Goal: Task Accomplishment & Management: Manage account settings

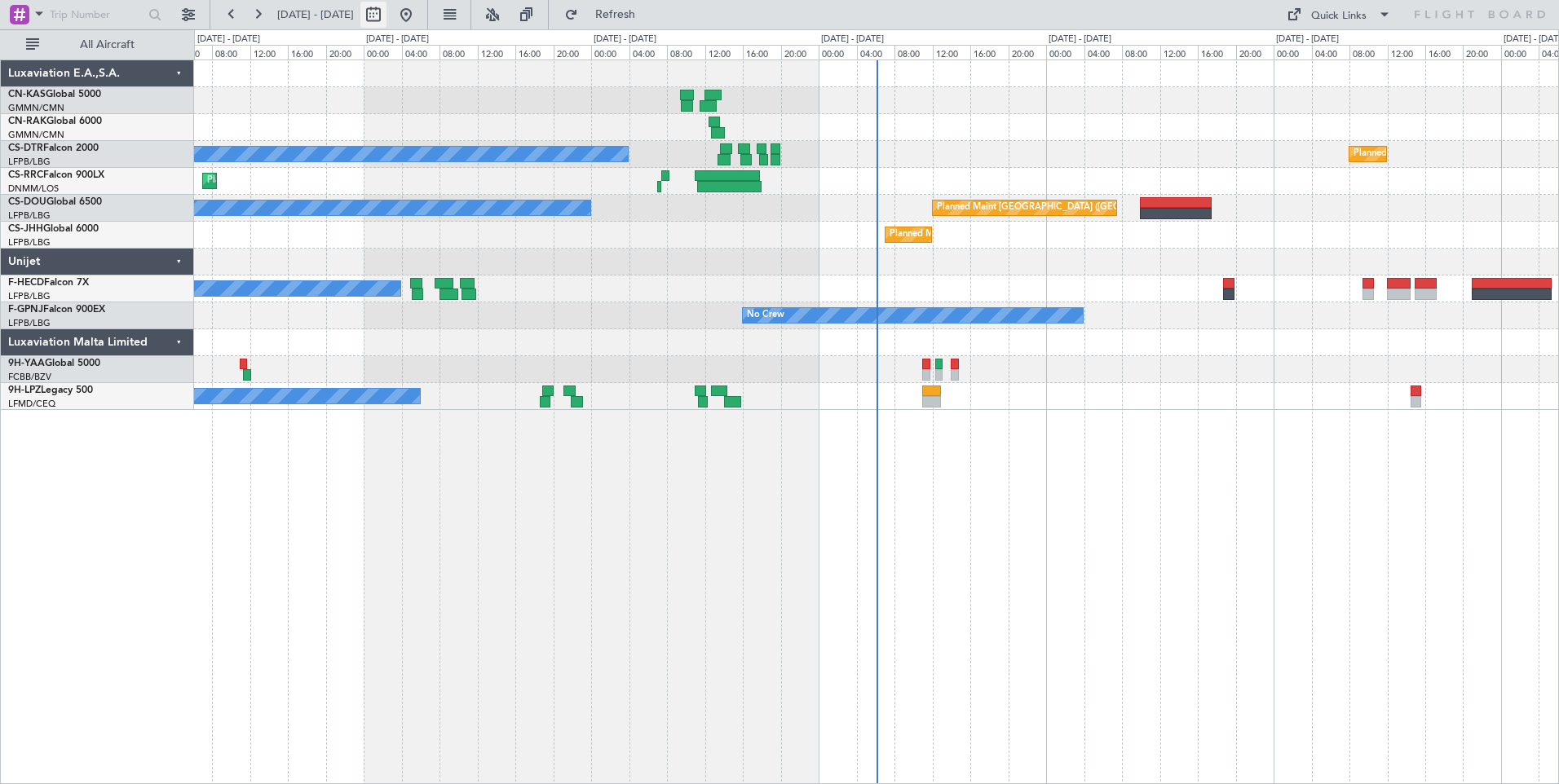
click at [386, 15] on button at bounding box center [373, 15] width 26 height 26
select select "8"
select select "2025"
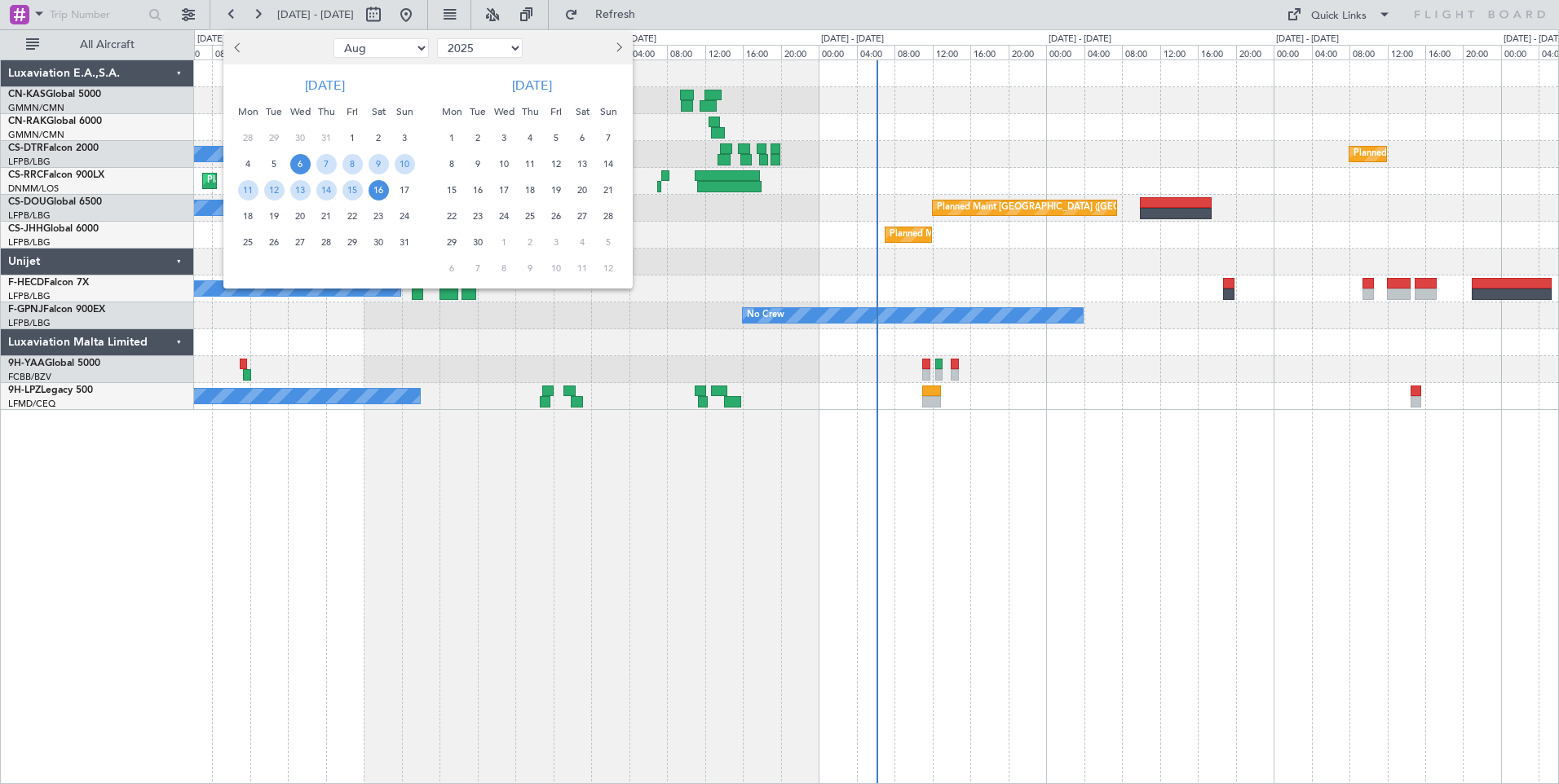
click at [297, 165] on span "6" at bounding box center [300, 164] width 20 height 20
click at [302, 216] on span "20" at bounding box center [300, 216] width 20 height 20
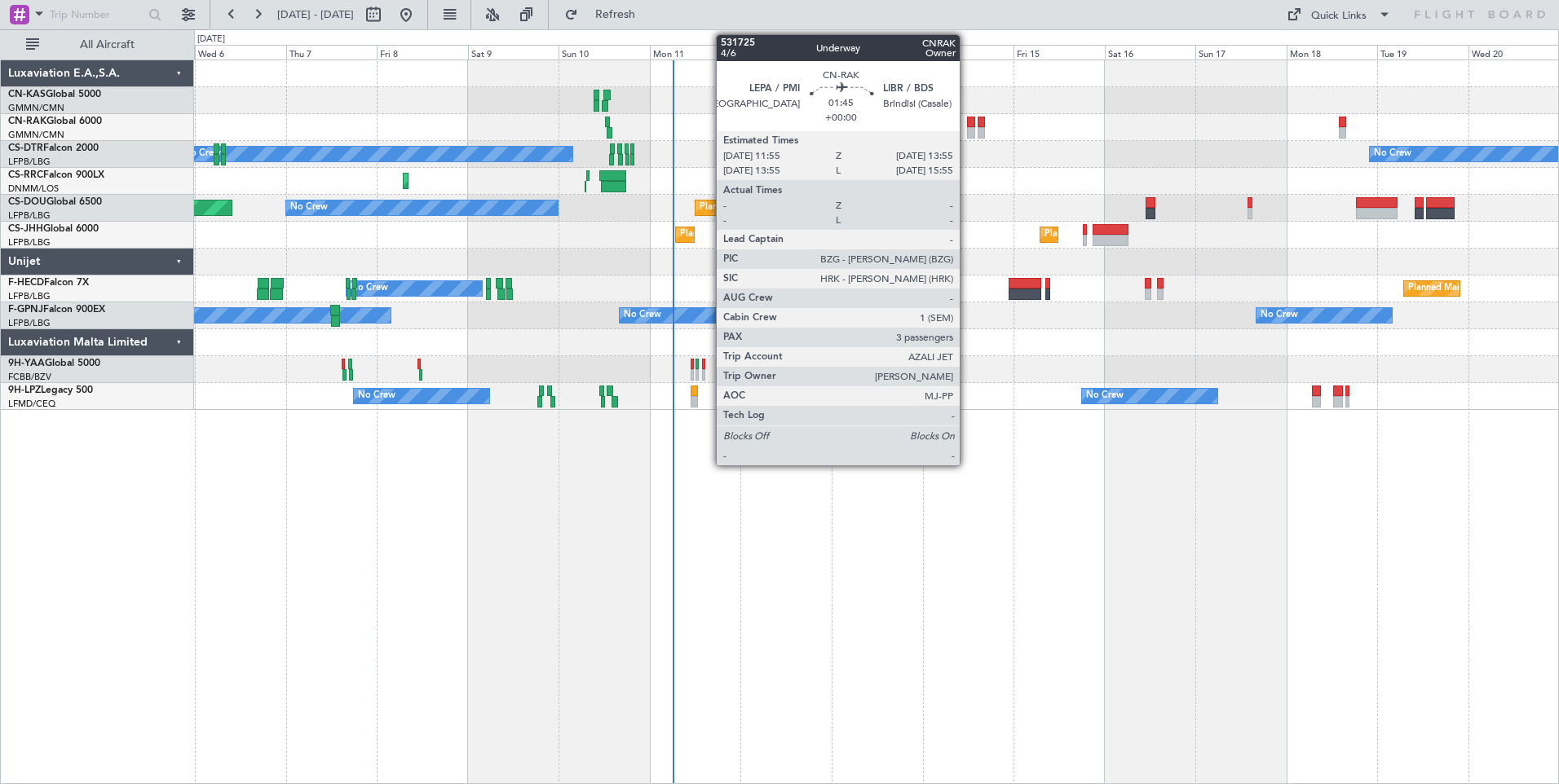
click at [968, 133] on div at bounding box center [971, 133] width 8 height 11
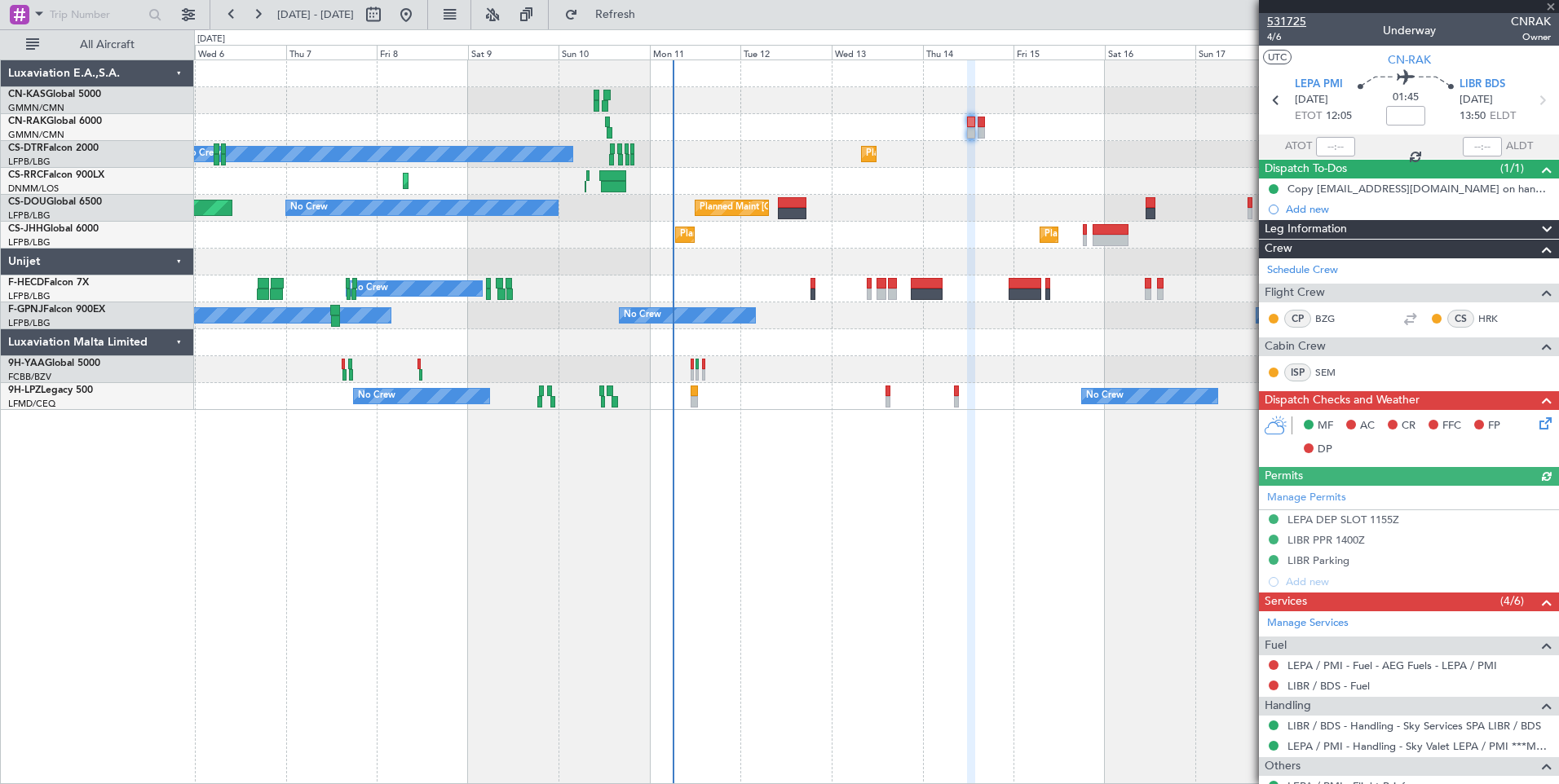
click at [1278, 18] on span "531725" at bounding box center [1286, 21] width 39 height 17
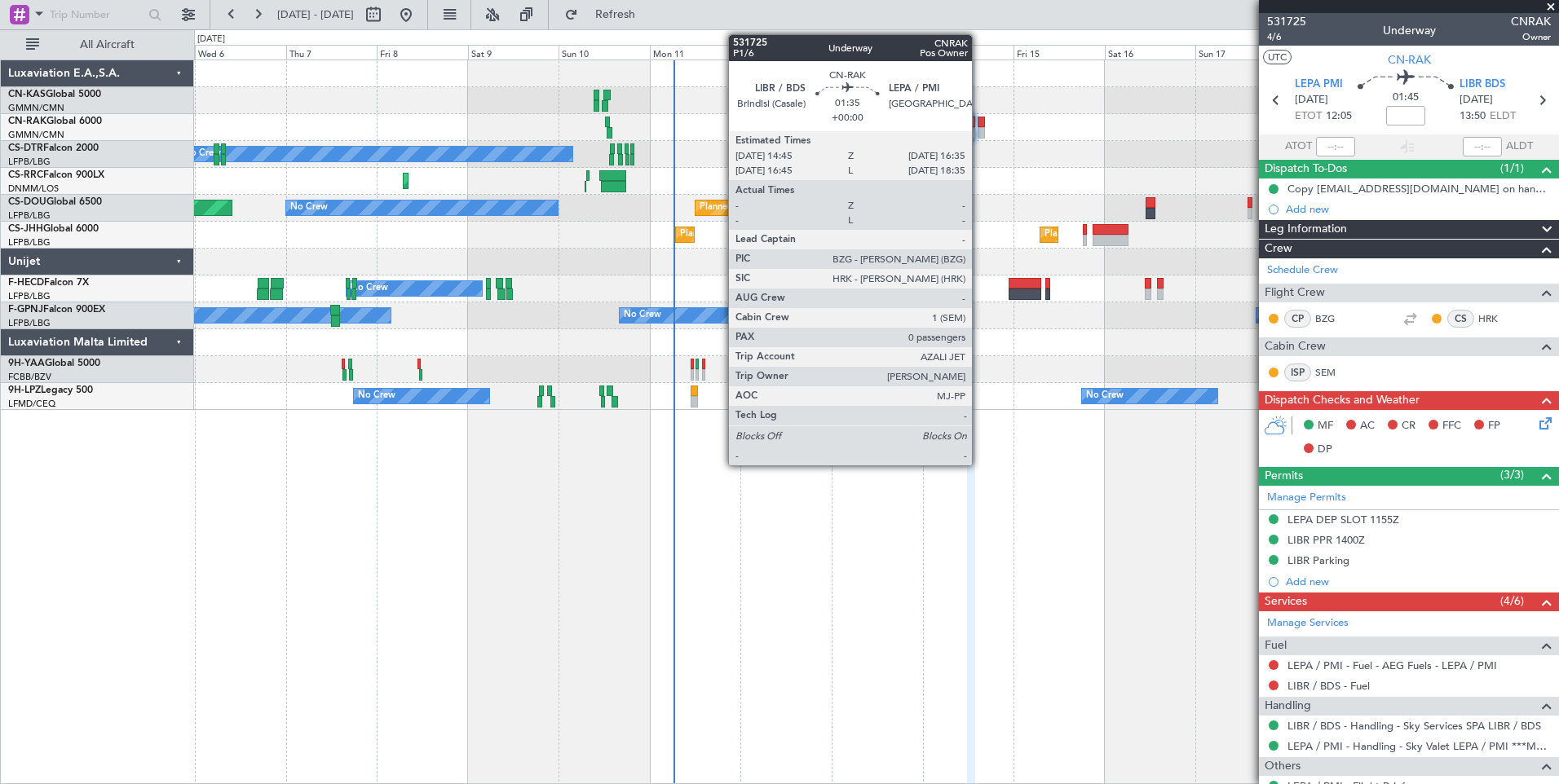
click at [979, 125] on div at bounding box center [981, 122] width 7 height 11
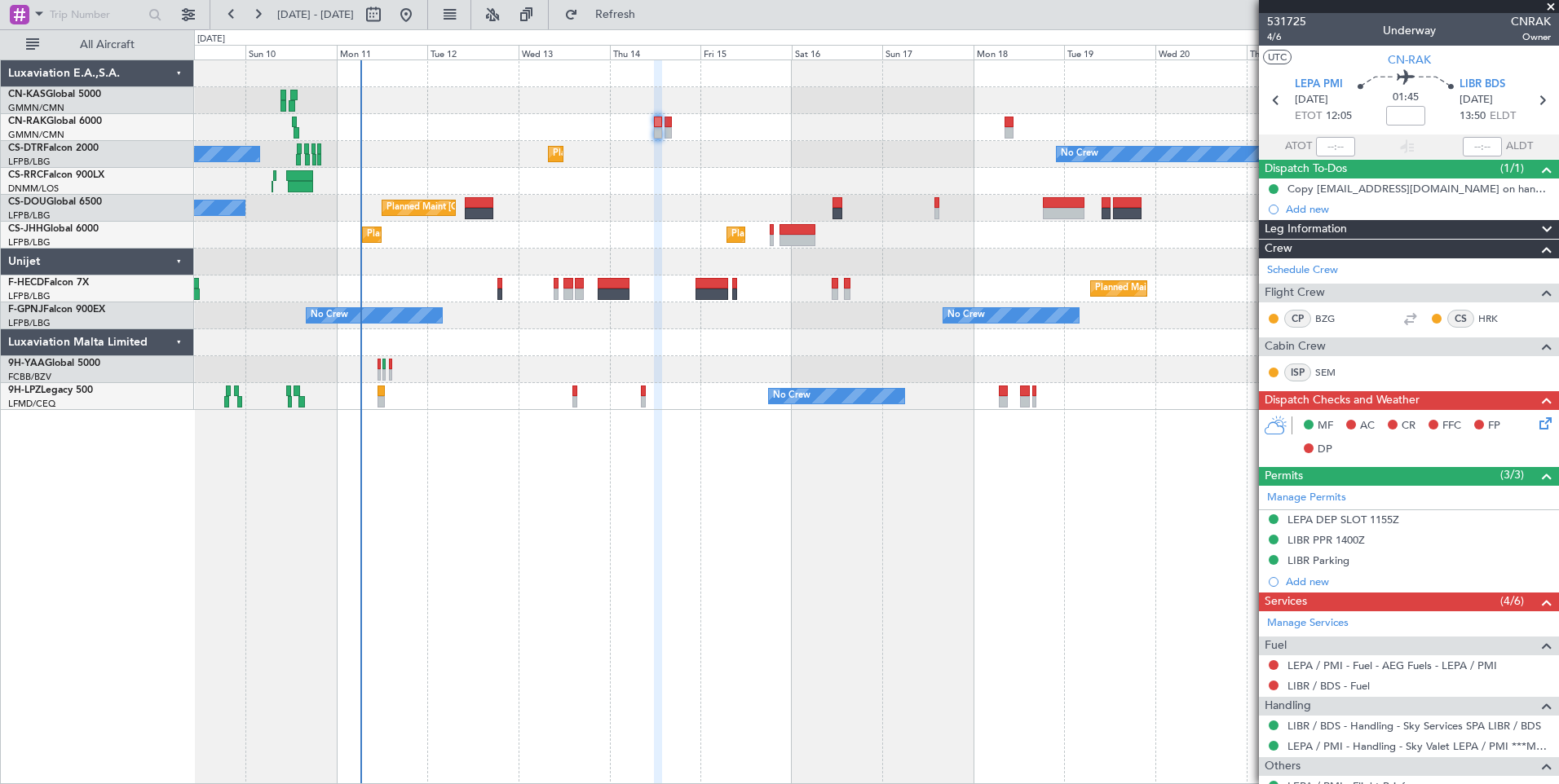
click at [833, 157] on div "Planned Maint [GEOGRAPHIC_DATA] ([GEOGRAPHIC_DATA]) No Crew Planned Maint Sofia…" at bounding box center [876, 235] width 1364 height 350
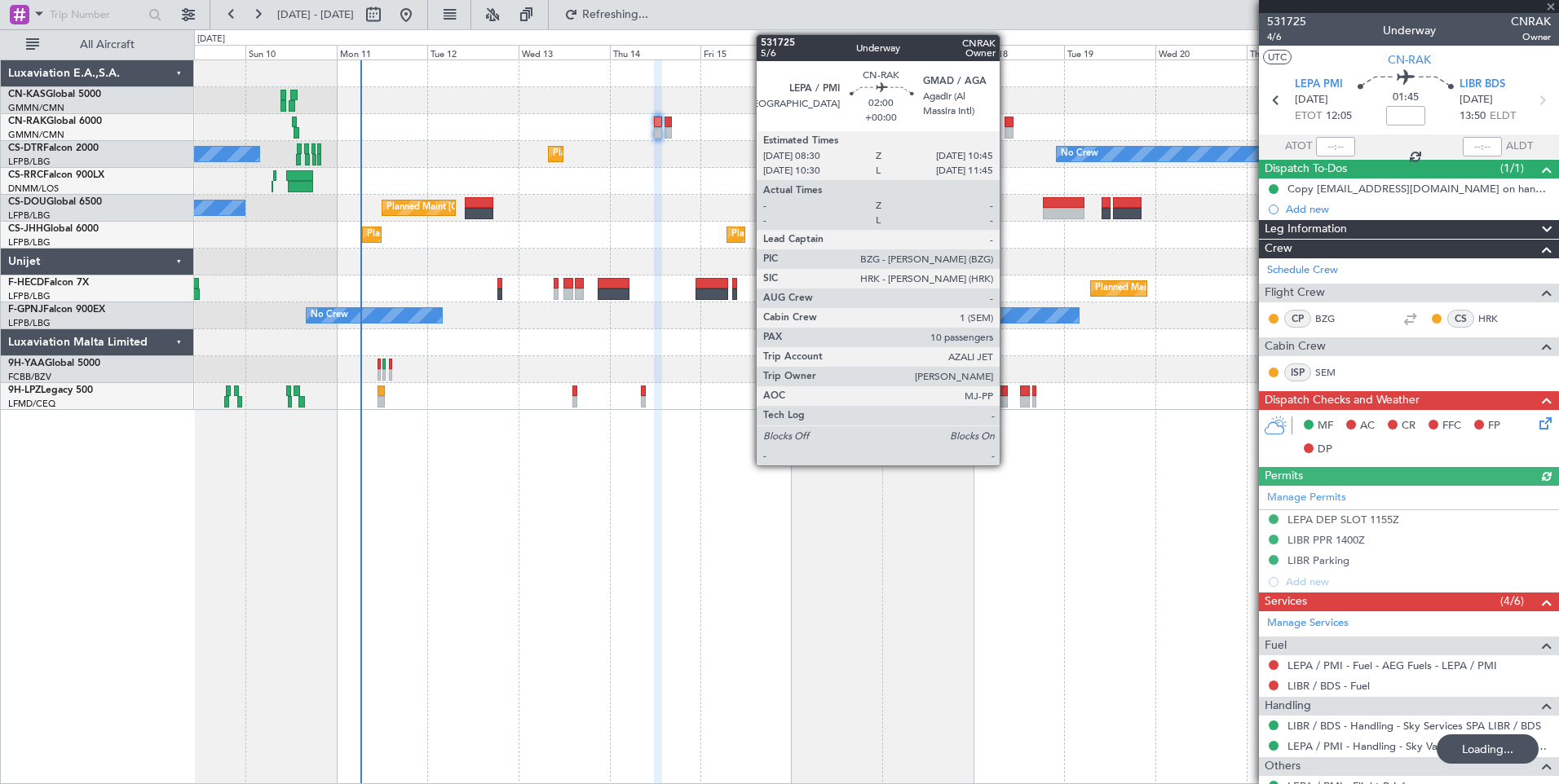
click at [1009, 125] on div at bounding box center [1009, 122] width 9 height 11
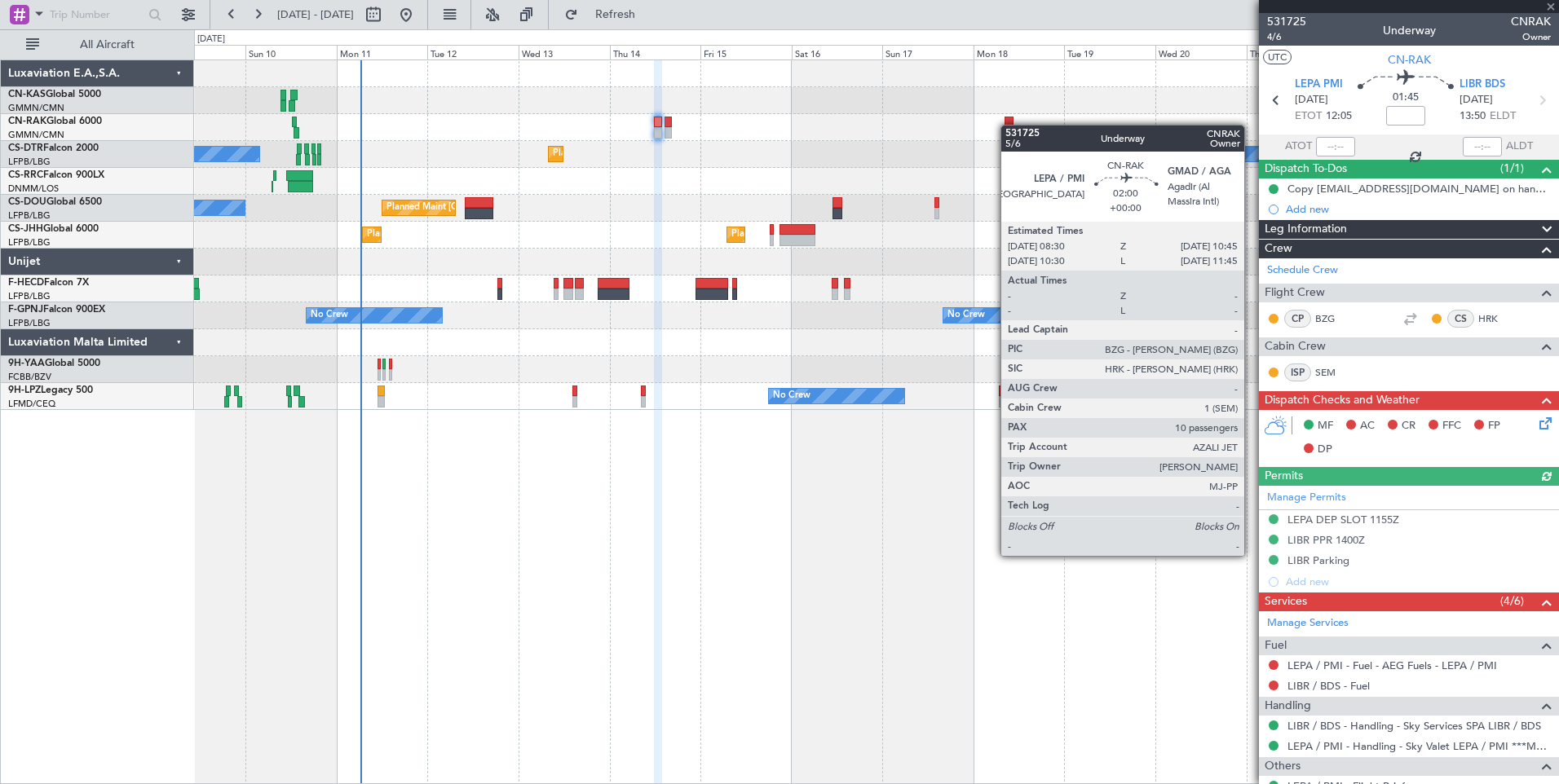
type input "10"
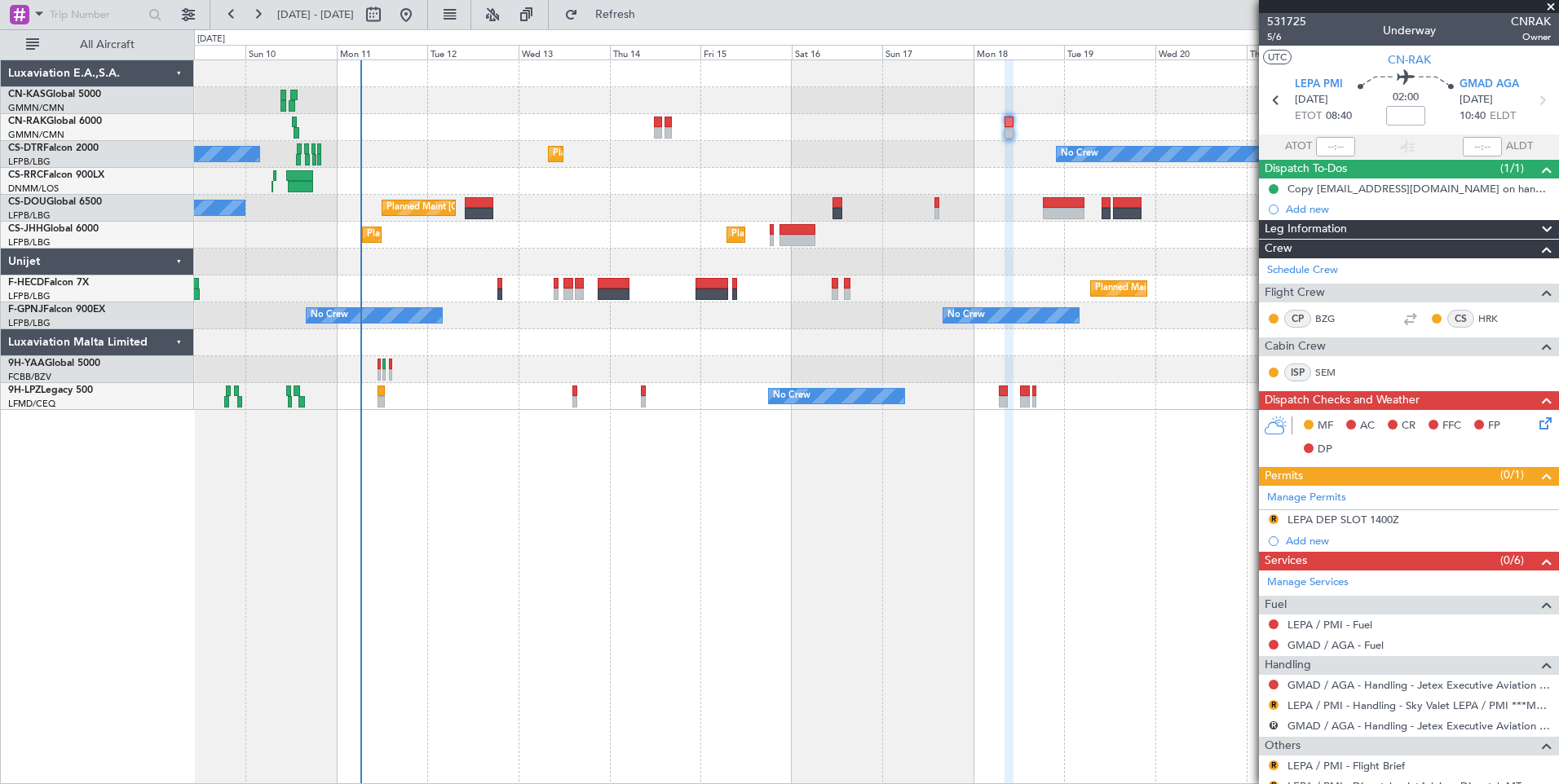
click at [1536, 423] on icon at bounding box center [1543, 420] width 13 height 13
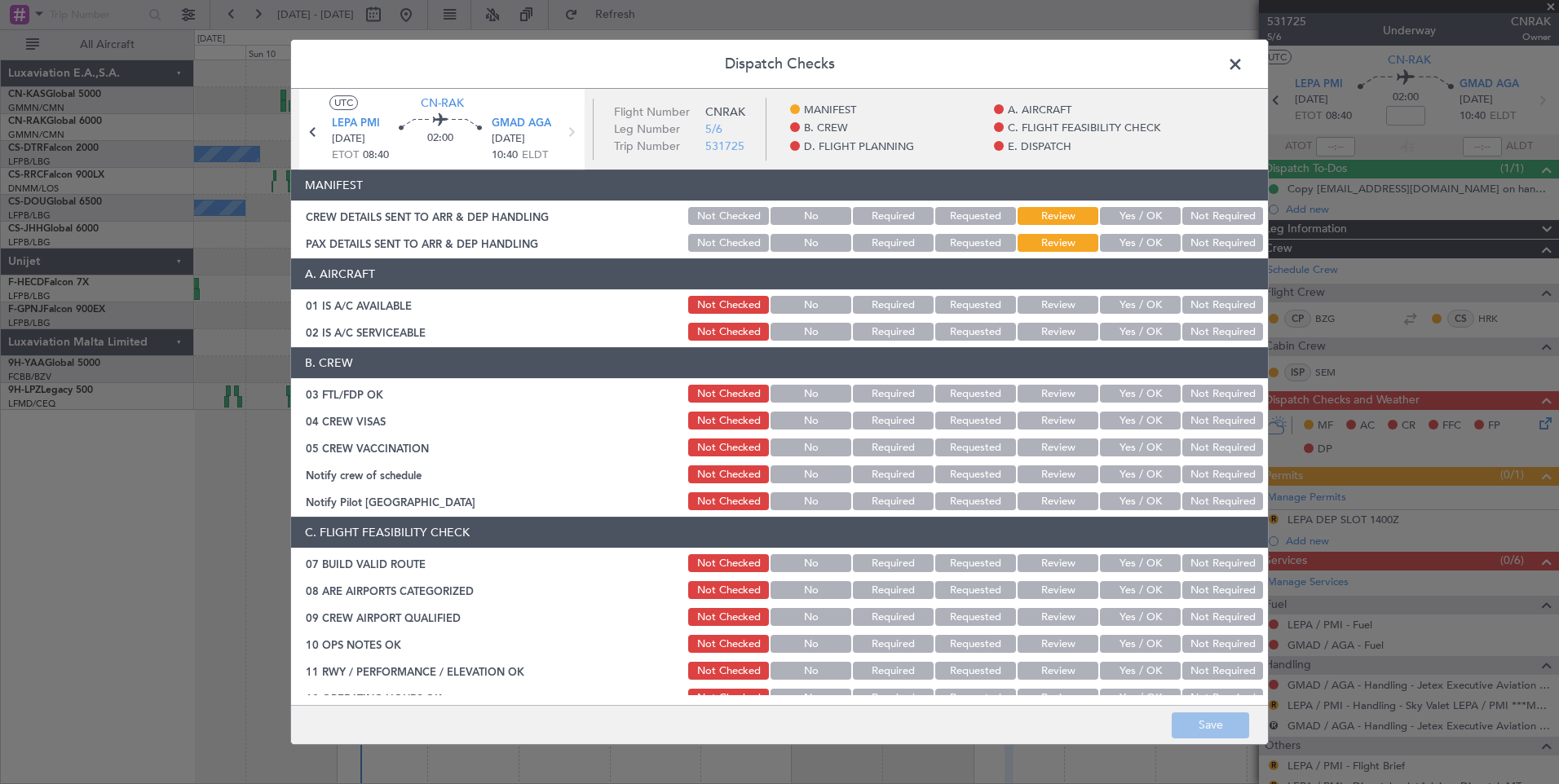
click at [1141, 213] on button "Yes / OK" at bounding box center [1139, 216] width 81 height 18
click at [1143, 241] on button "Yes / OK" at bounding box center [1139, 243] width 81 height 18
click at [1201, 724] on button "Save" at bounding box center [1210, 725] width 78 height 26
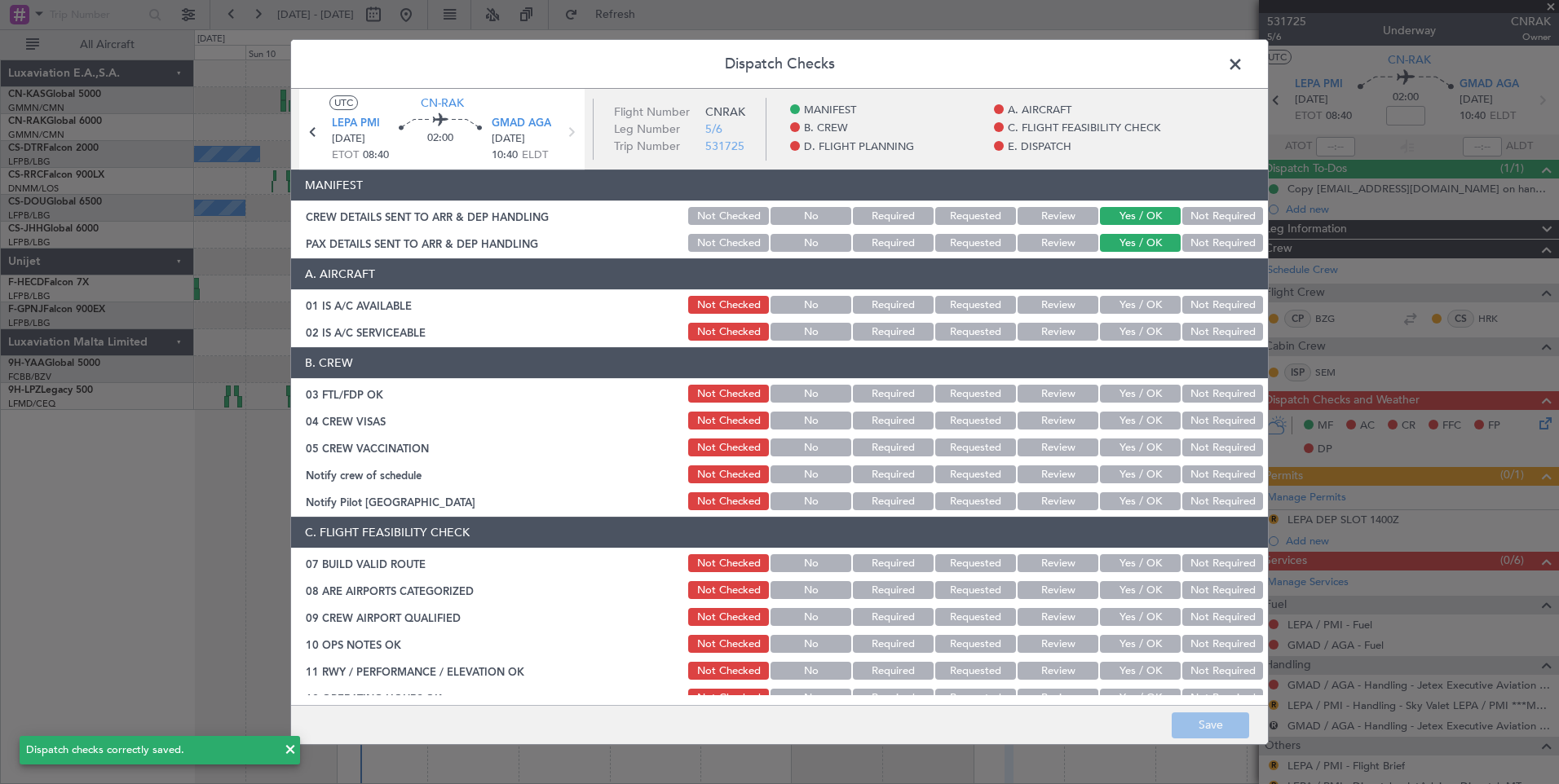
click at [1243, 58] on span at bounding box center [1243, 69] width 0 height 33
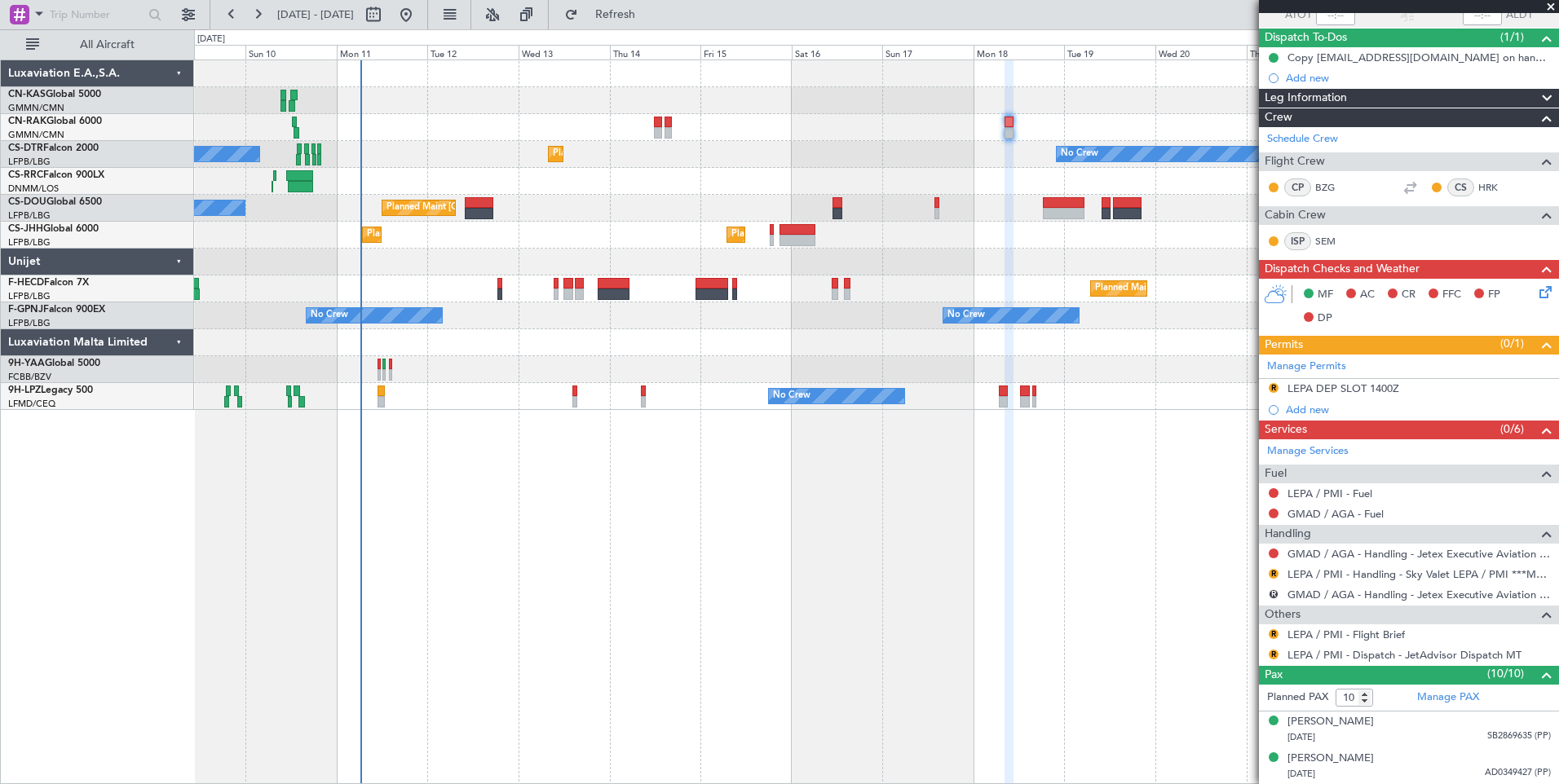
scroll to position [184, 0]
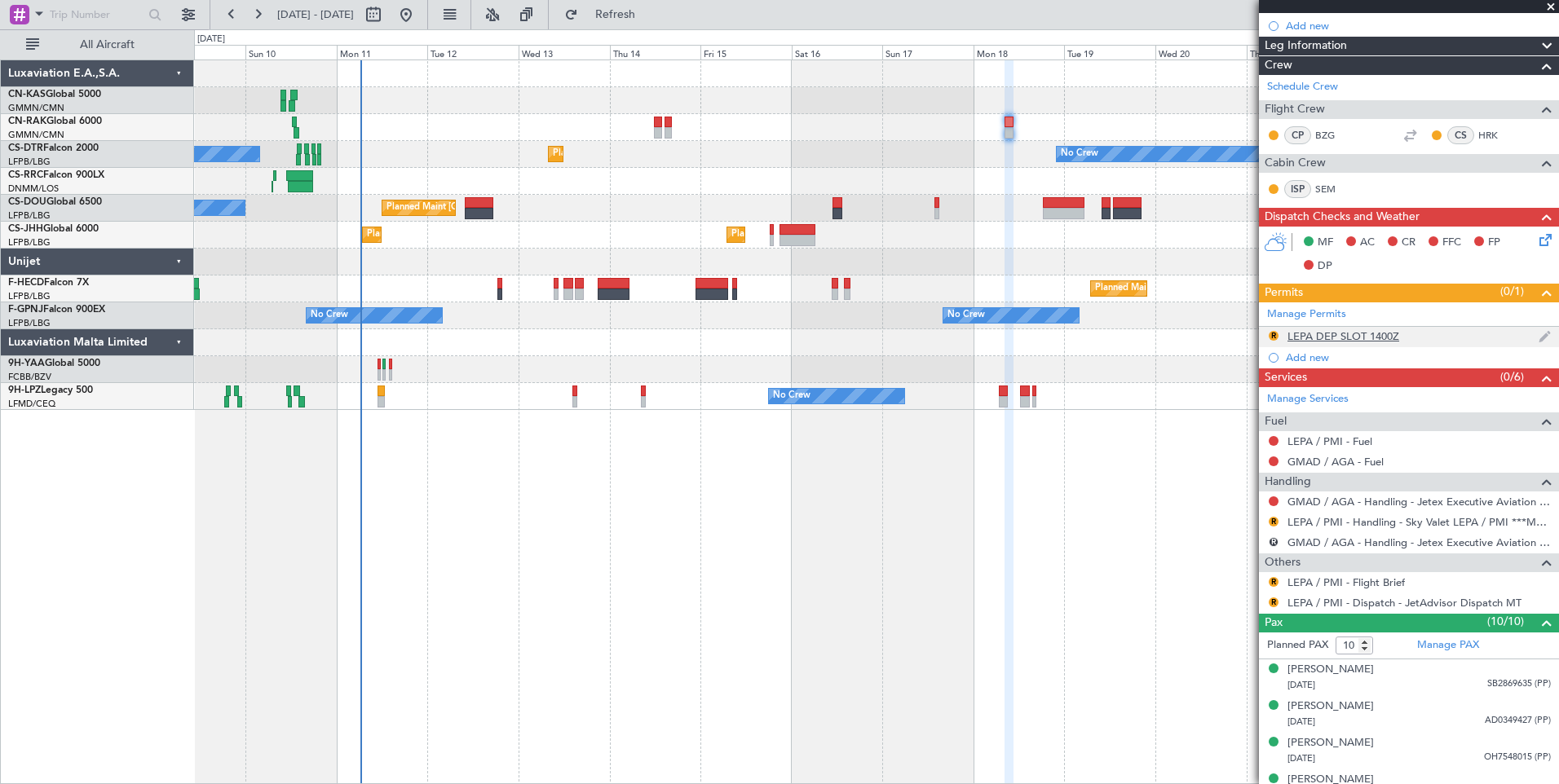
click at [1363, 331] on div "LEPA DEP SLOT 1400Z" at bounding box center [1343, 336] width 112 height 14
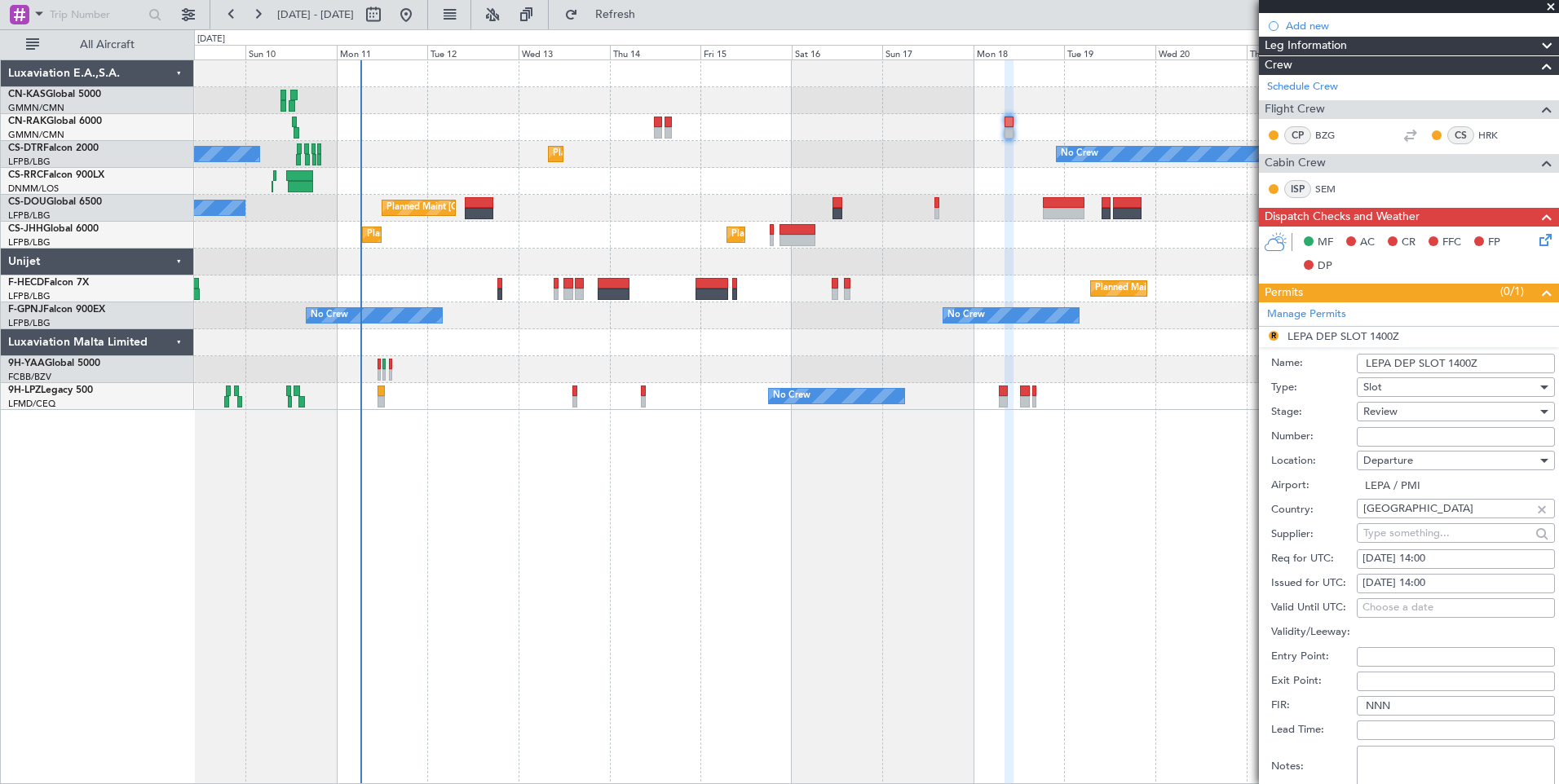
scroll to position [358, 0]
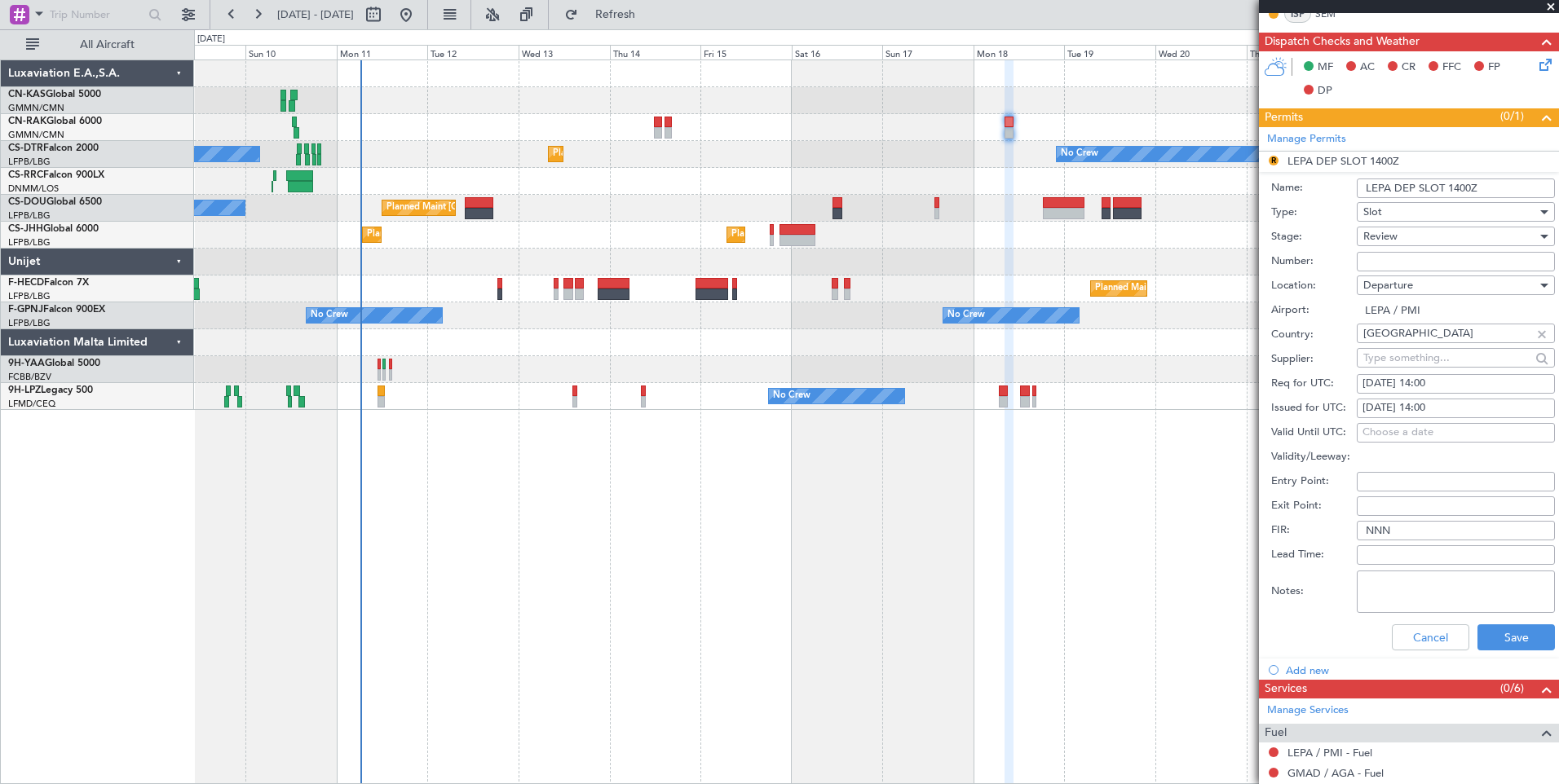
click at [1409, 238] on div "Review" at bounding box center [1450, 237] width 174 height 24
click at [1419, 334] on span "Requested" at bounding box center [1450, 343] width 171 height 24
click at [1446, 382] on div "[DATE] 14:00" at bounding box center [1455, 383] width 187 height 16
select select "8"
select select "2025"
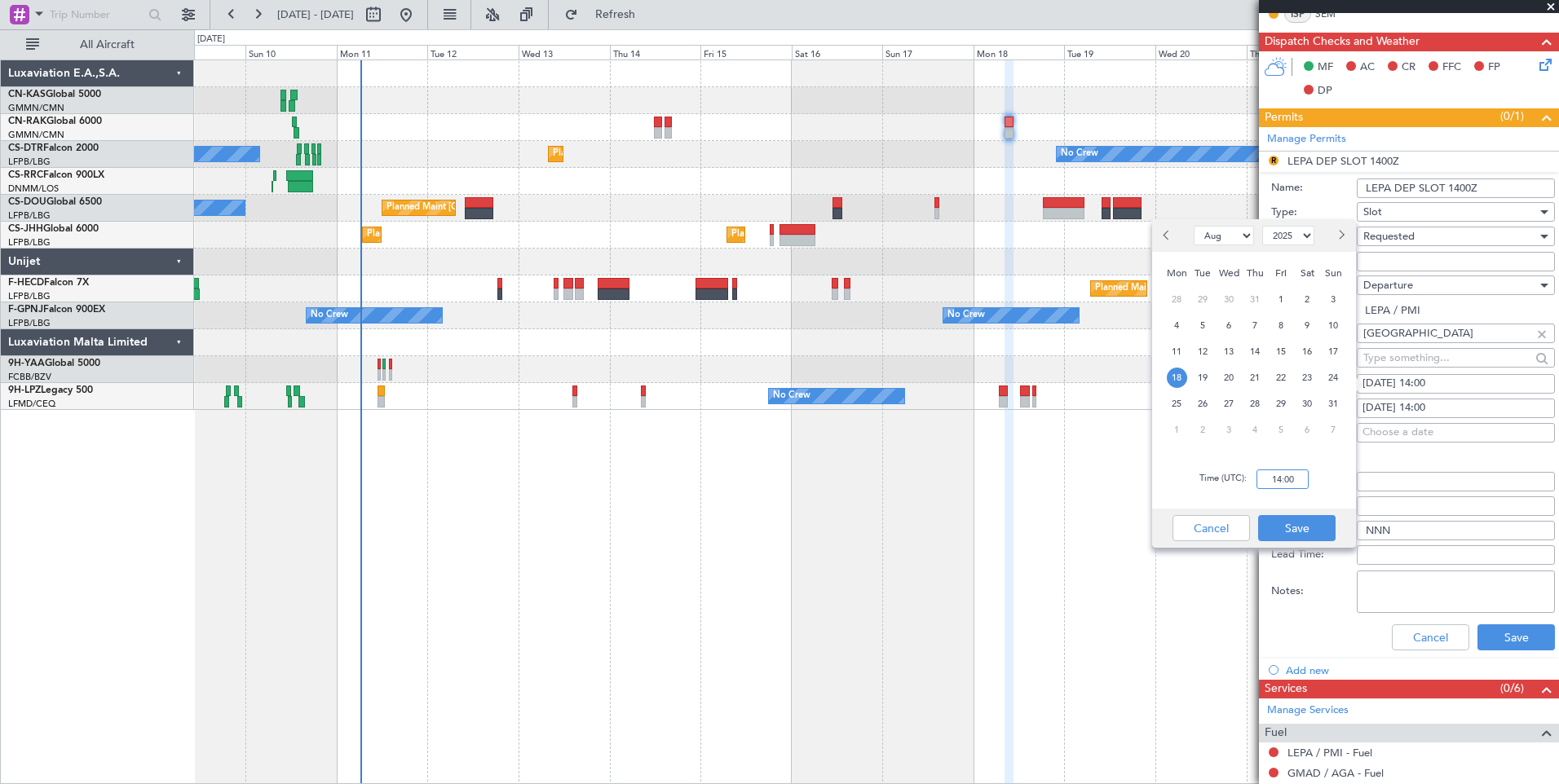
click at [1278, 481] on input "14:00" at bounding box center [1282, 479] width 52 height 20
type input "08:30"
click at [1291, 528] on button "Save" at bounding box center [1296, 528] width 78 height 26
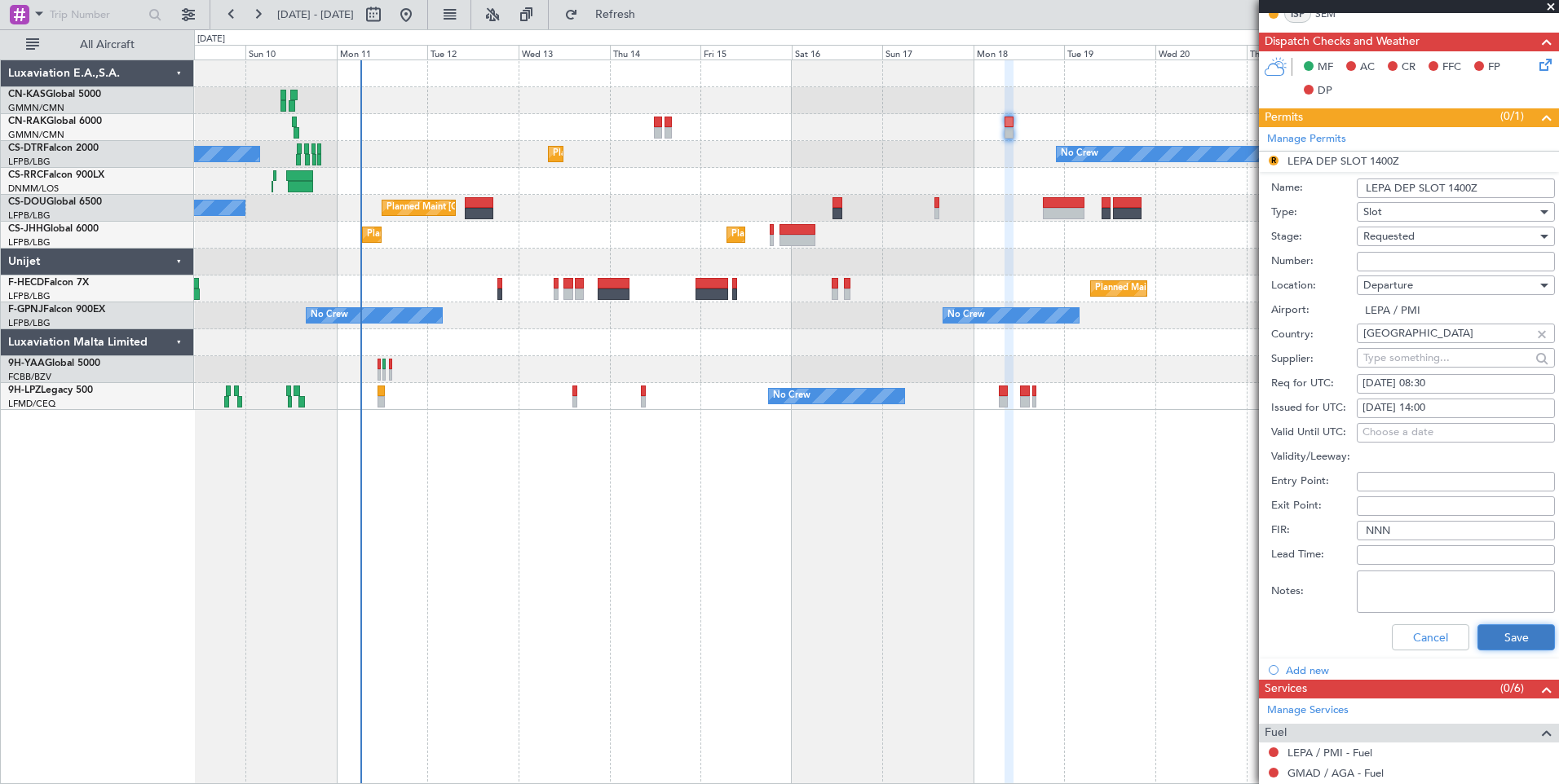
click at [1495, 627] on button "Save" at bounding box center [1516, 637] width 78 height 26
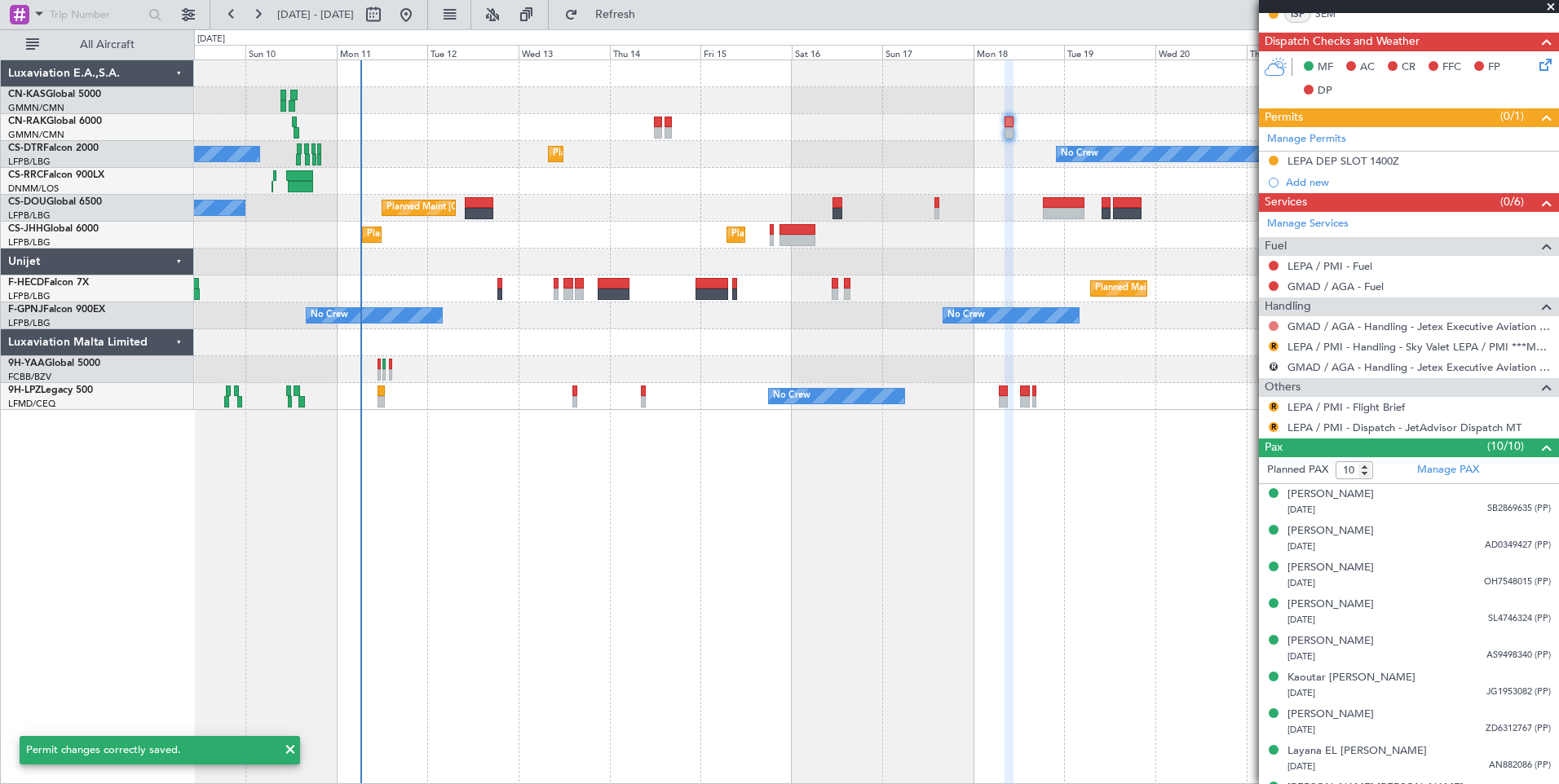
click at [1270, 326] on button at bounding box center [1273, 326] width 10 height 10
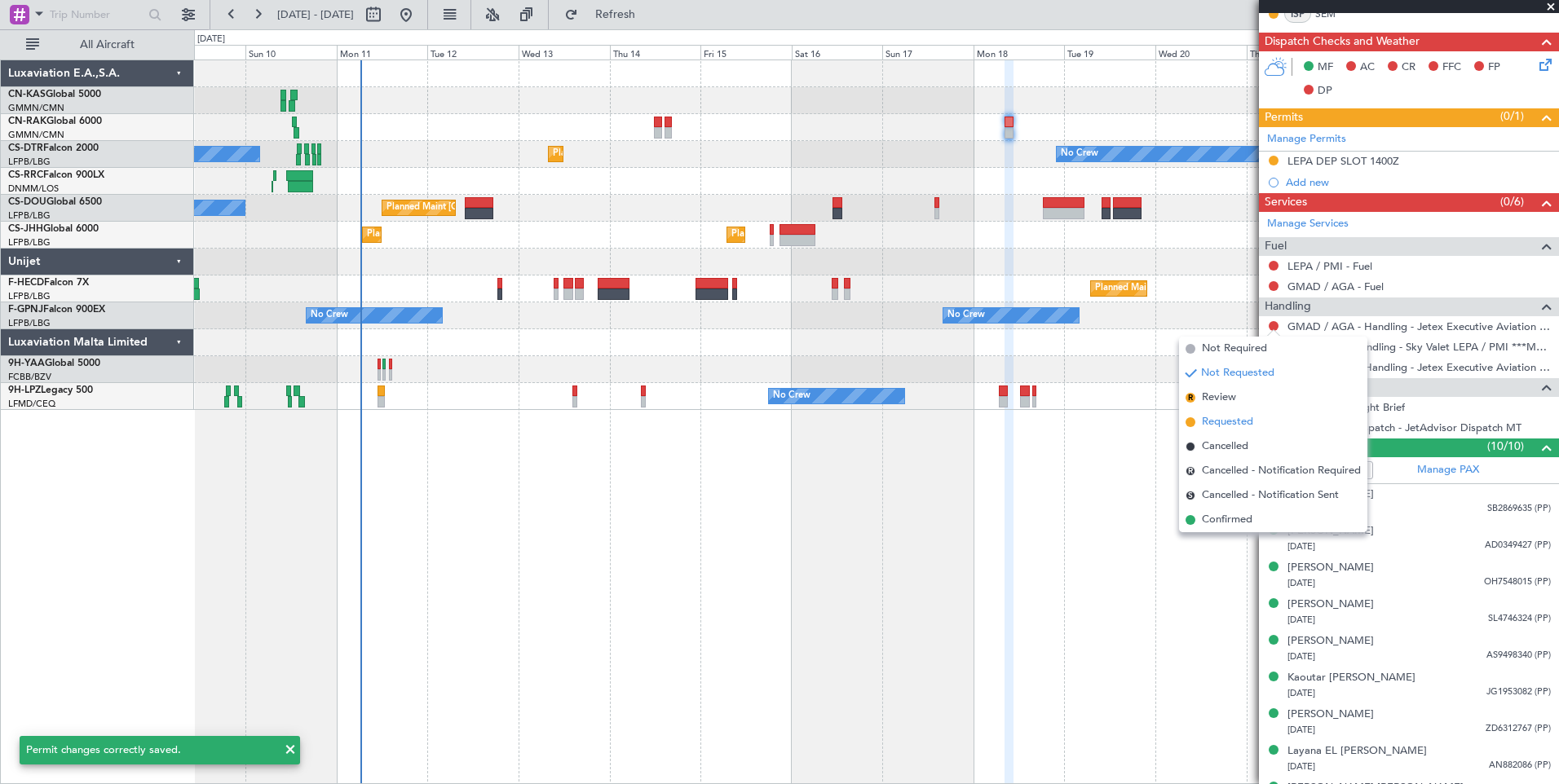
click at [1241, 420] on span "Requested" at bounding box center [1227, 422] width 51 height 16
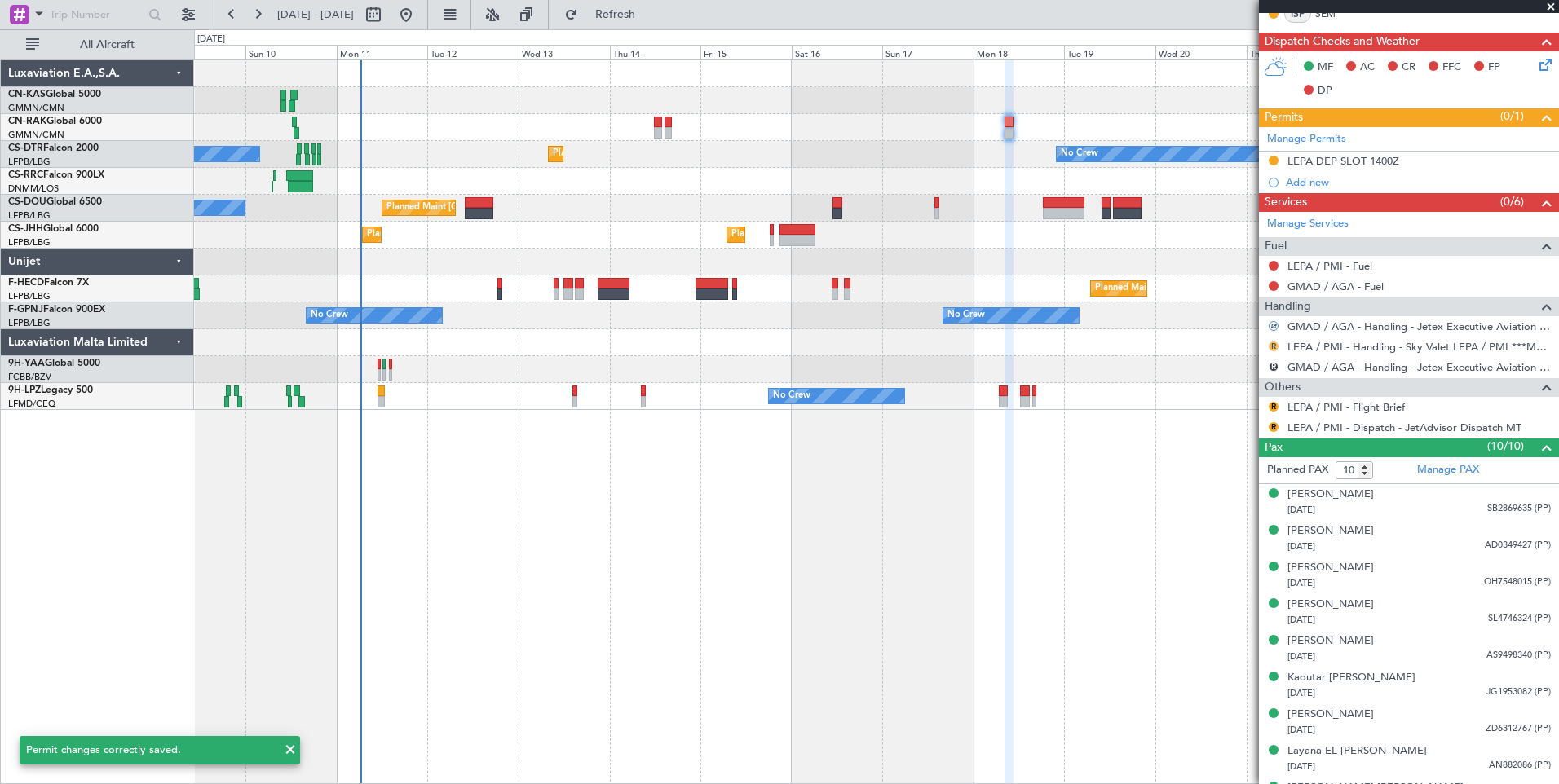
click at [1273, 348] on button "R" at bounding box center [1273, 347] width 10 height 10
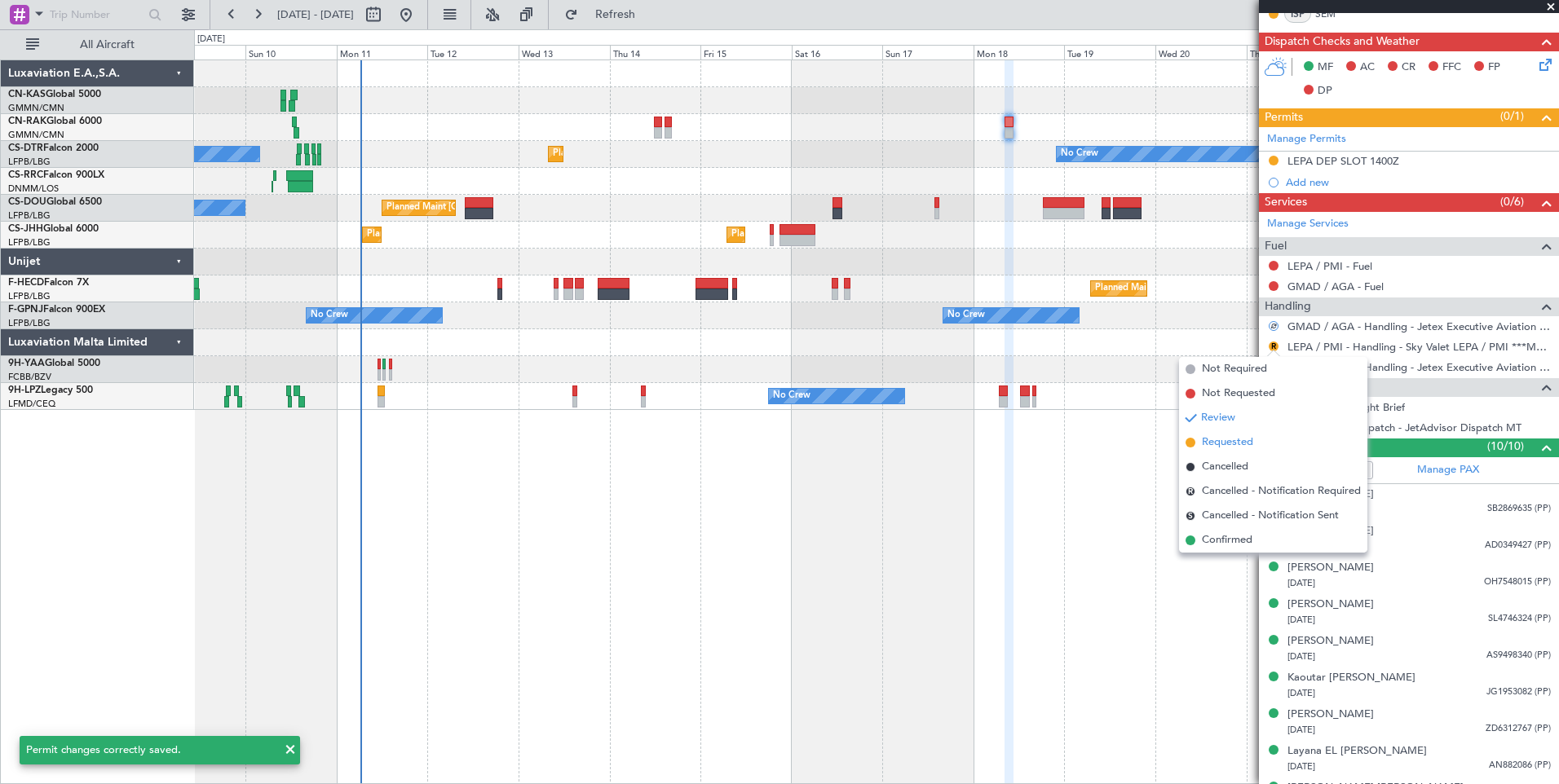
click at [1231, 440] on span "Requested" at bounding box center [1227, 442] width 51 height 16
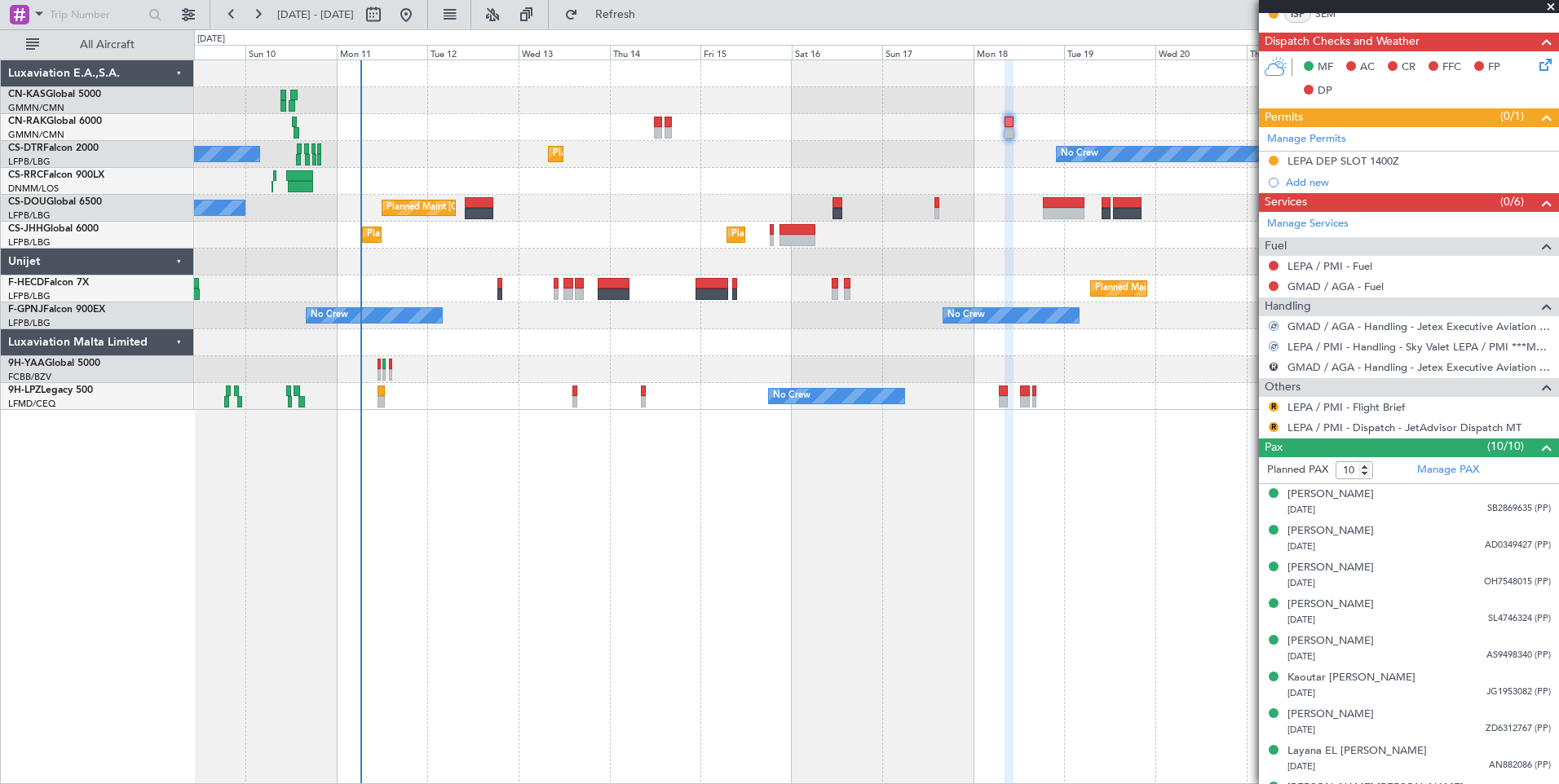
click at [1231, 440] on div "Planned Maint [GEOGRAPHIC_DATA] ([GEOGRAPHIC_DATA]) No Crew Planned Maint Sofia…" at bounding box center [877, 422] width 1365 height 724
click at [1273, 426] on button "R" at bounding box center [1273, 427] width 10 height 10
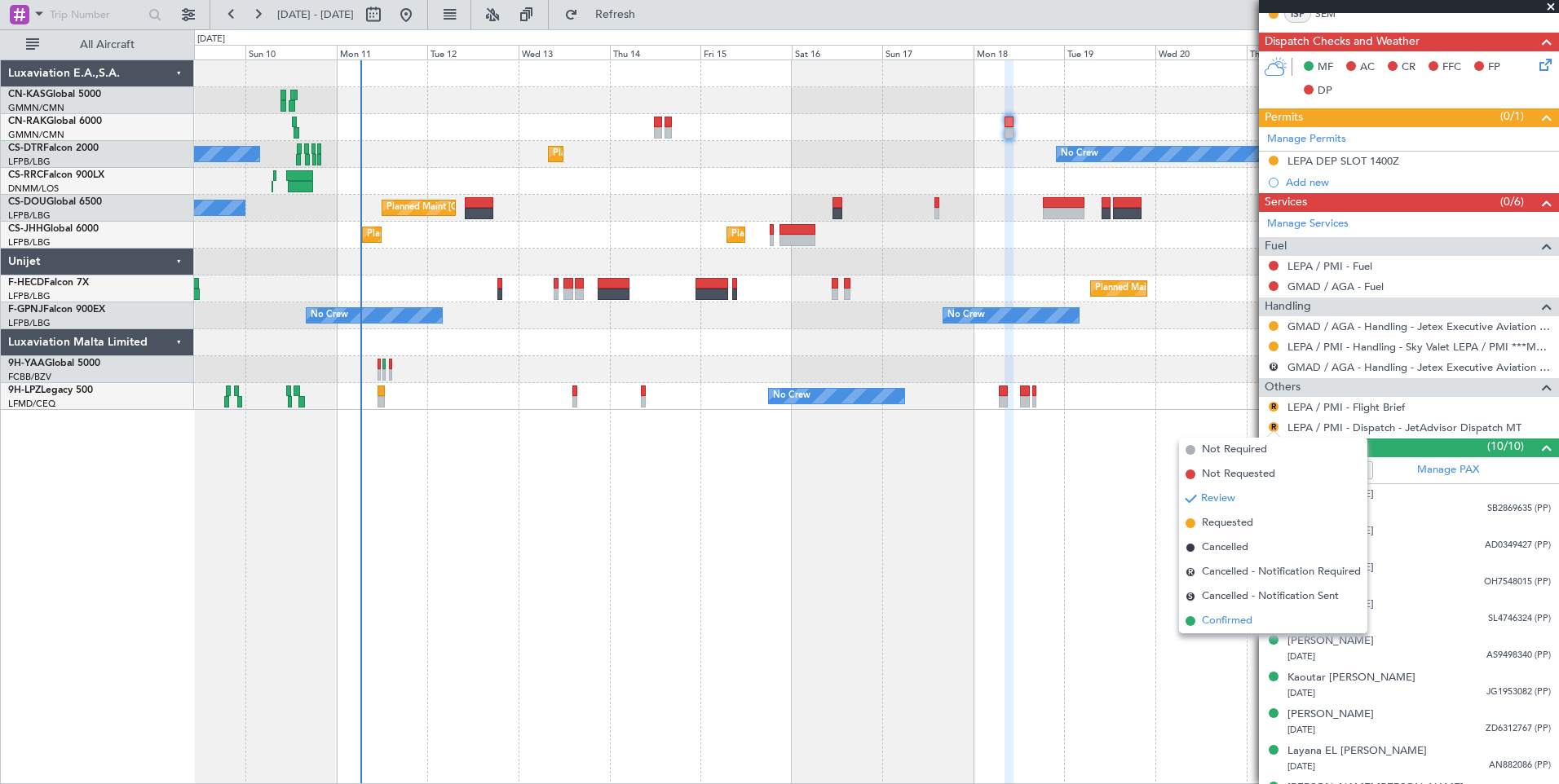
click at [1216, 620] on span "Confirmed" at bounding box center [1227, 621] width 51 height 16
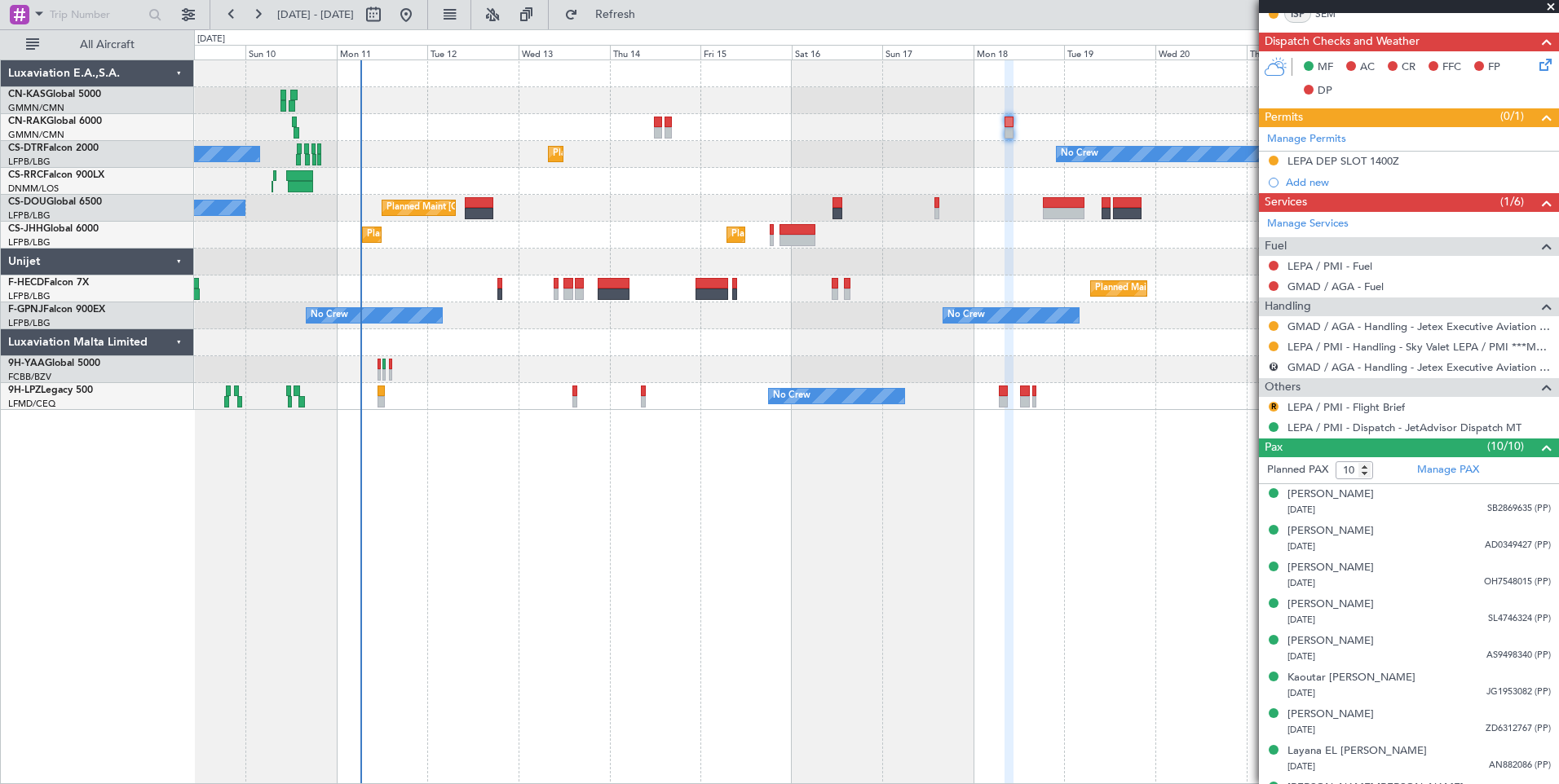
scroll to position [0, 0]
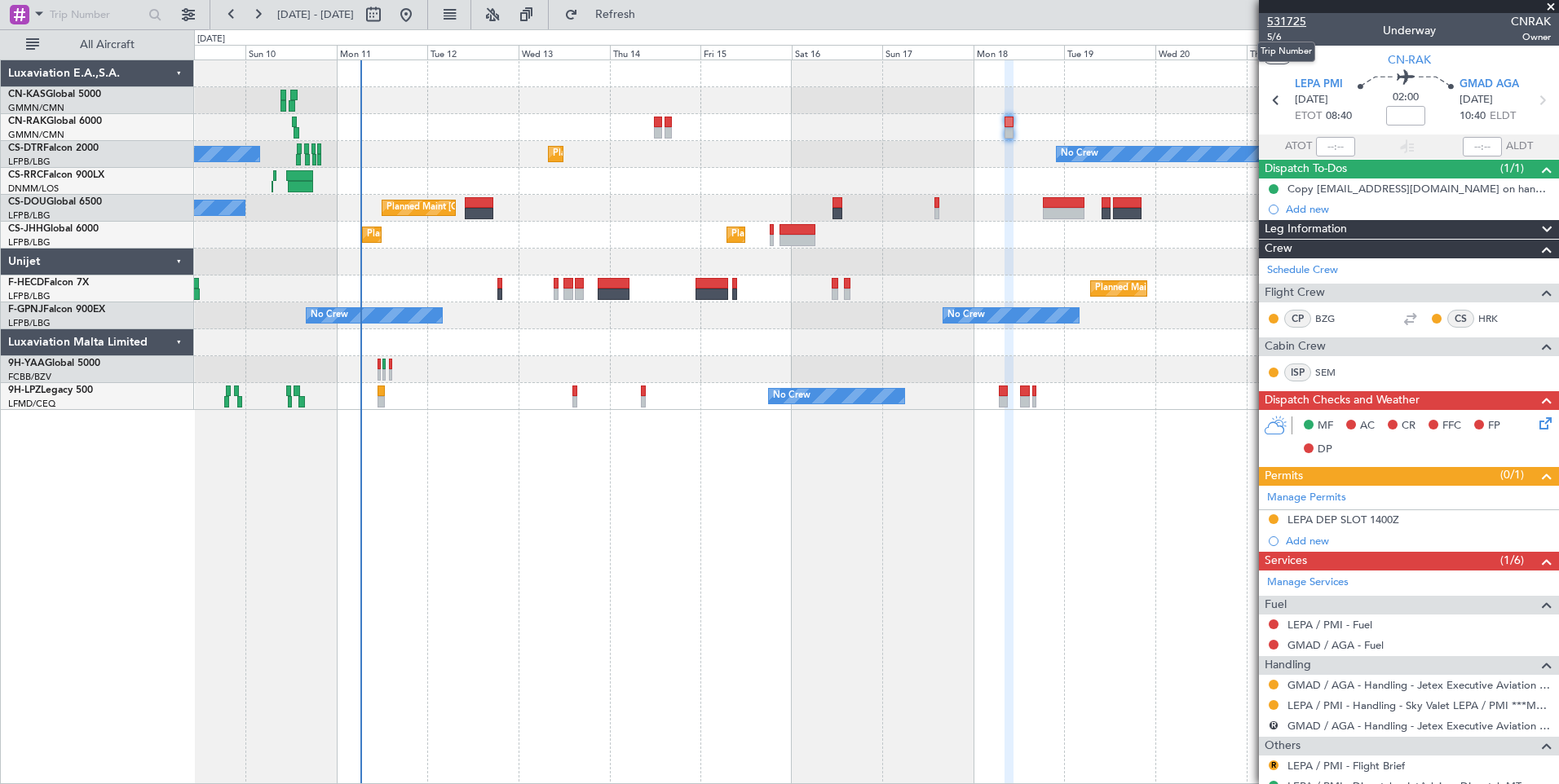
click at [1272, 39] on mat-tooltip-component "Trip Number" at bounding box center [1286, 51] width 81 height 43
click at [1269, 39] on span "5/6" at bounding box center [1286, 37] width 39 height 14
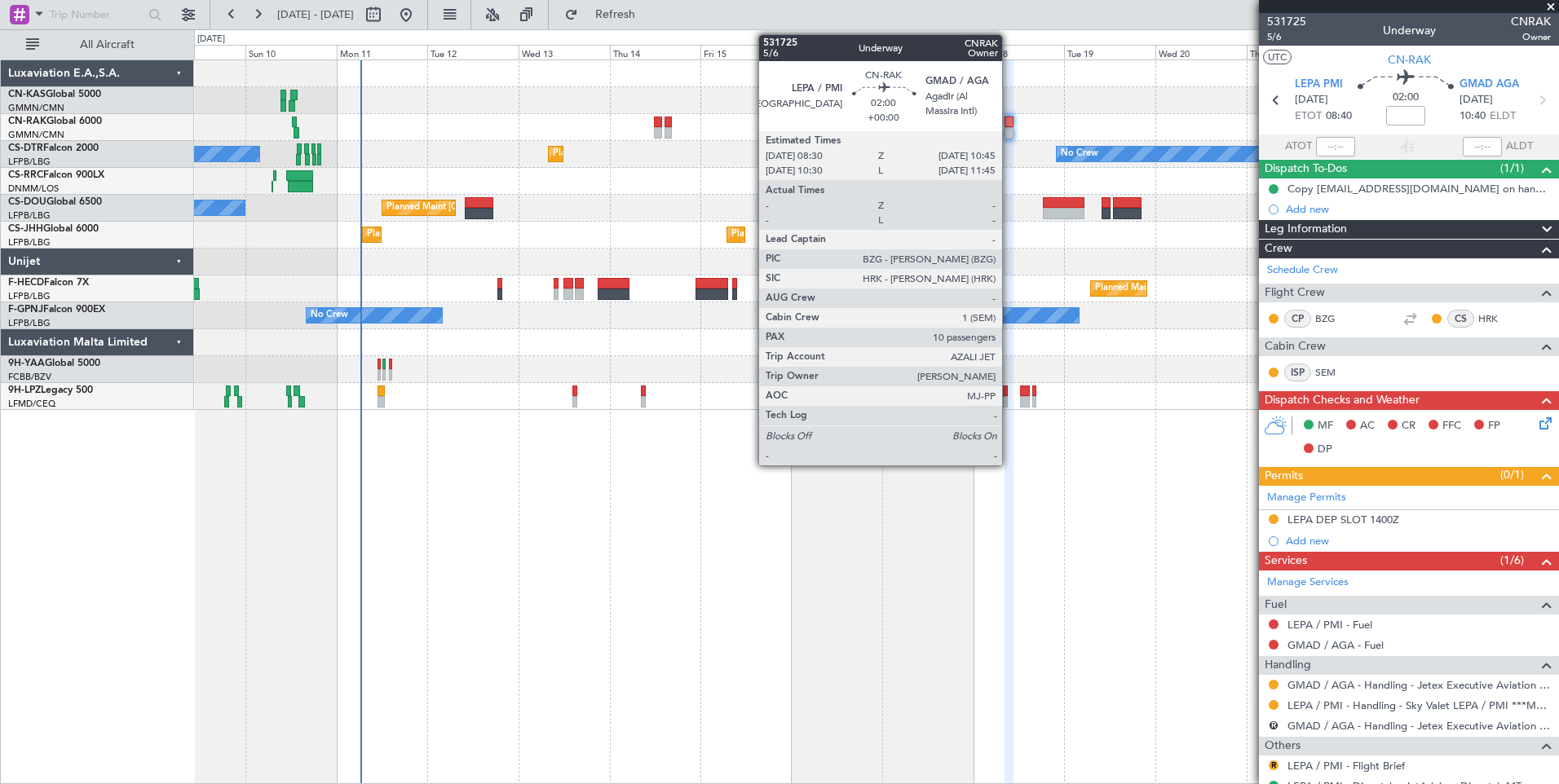
click at [1013, 127] on div at bounding box center [1009, 133] width 9 height 11
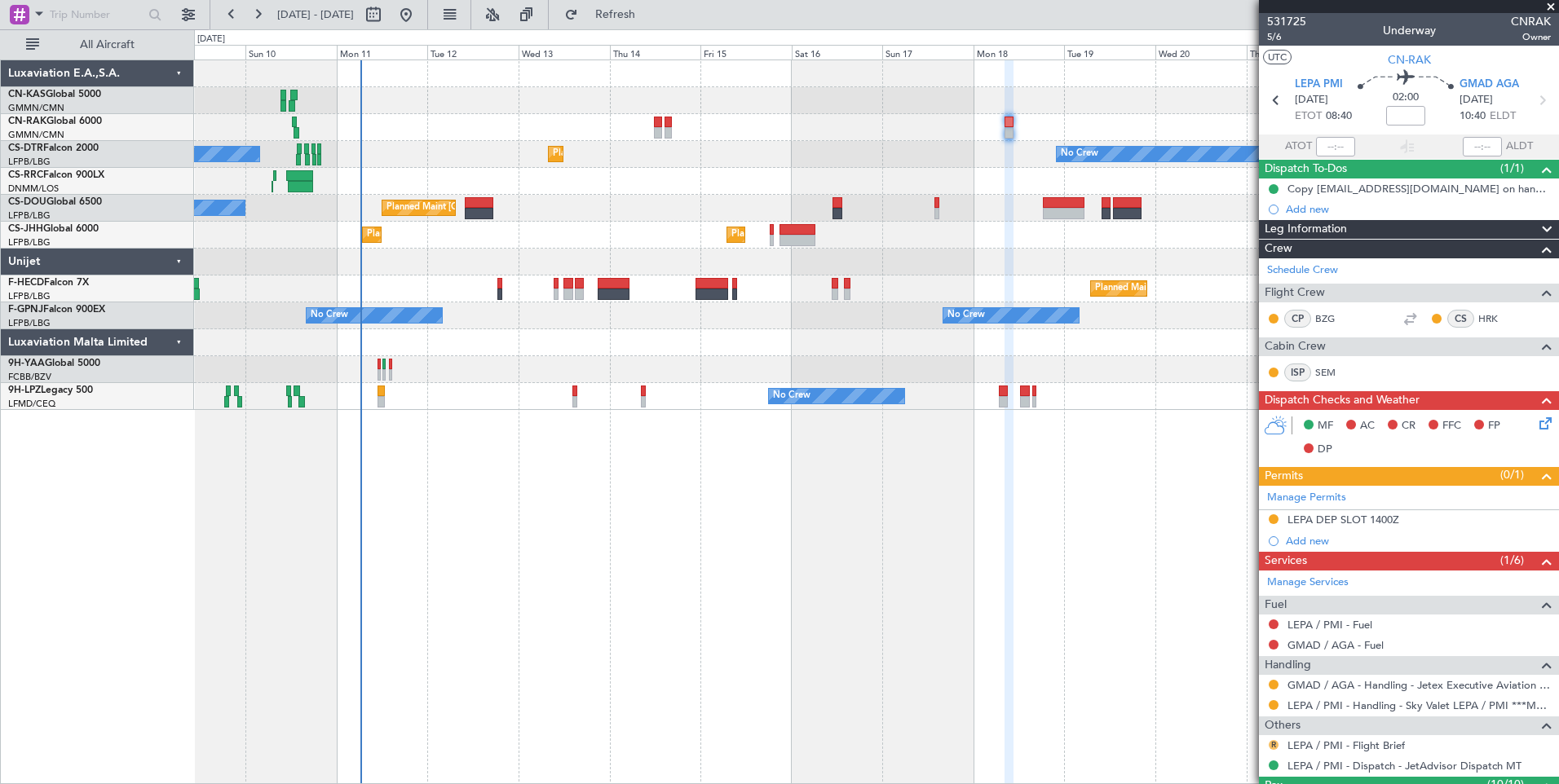
click at [1276, 746] on button "R" at bounding box center [1273, 745] width 10 height 10
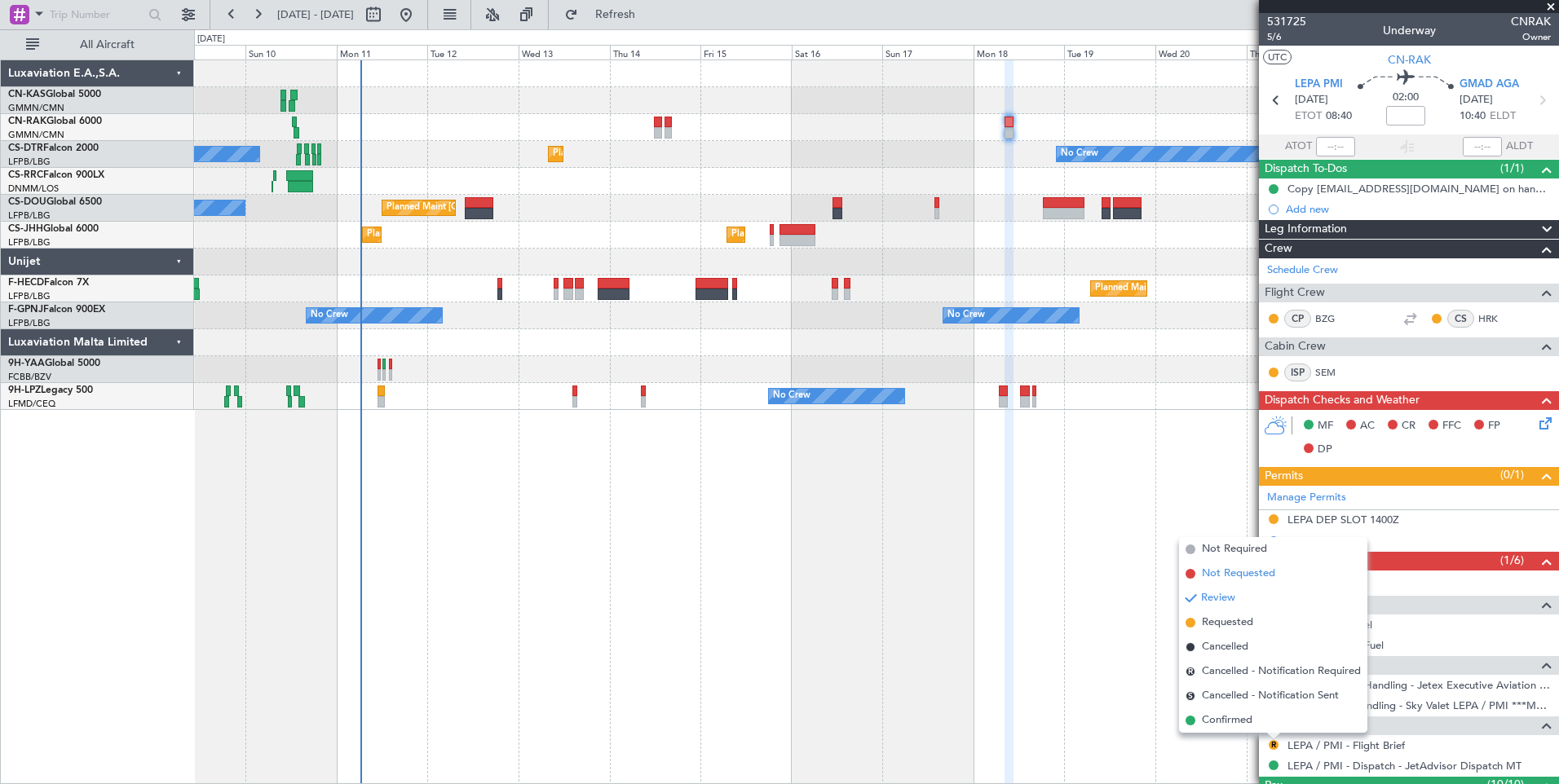
click at [1243, 569] on span "Not Requested" at bounding box center [1238, 574] width 73 height 16
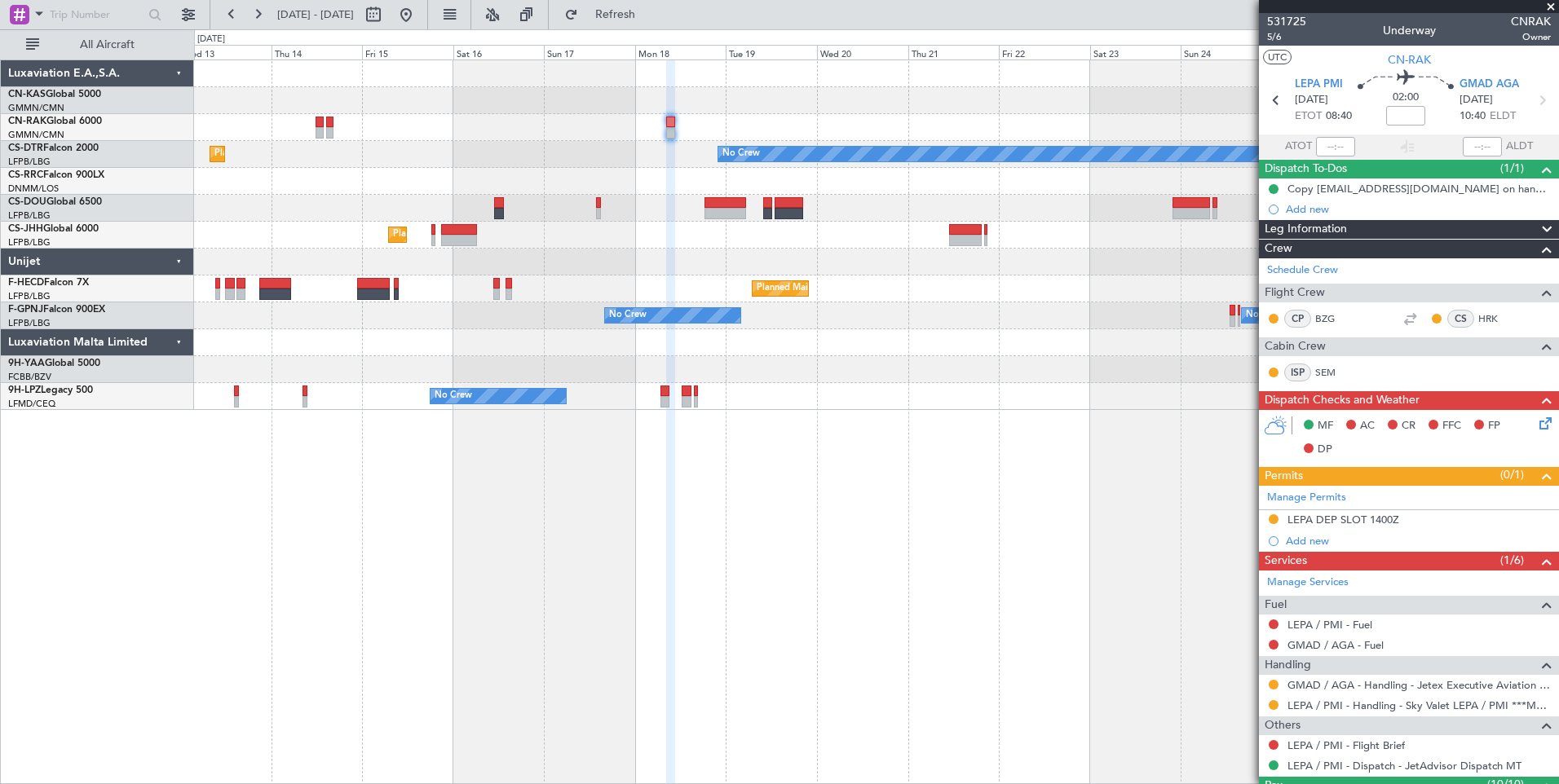
click at [695, 267] on div "Planned Maint [GEOGRAPHIC_DATA] ([GEOGRAPHIC_DATA]) No Crew Planned Maint Sofia…" at bounding box center [876, 235] width 1364 height 350
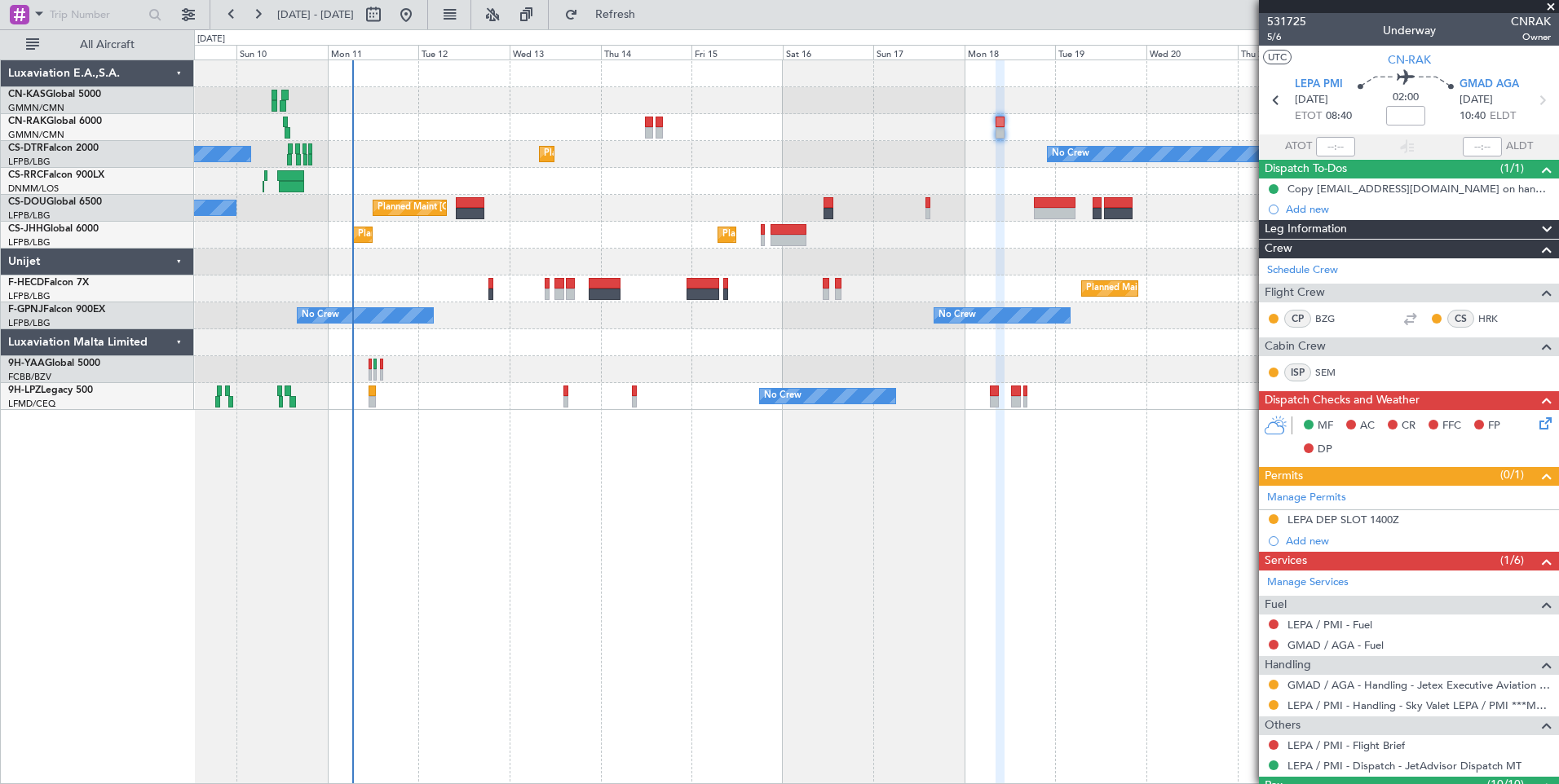
click at [814, 141] on div "Planned Maint [GEOGRAPHIC_DATA] ([GEOGRAPHIC_DATA]) No Crew Planned Maint Sofia…" at bounding box center [876, 235] width 1364 height 350
